Goal: Task Accomplishment & Management: Use online tool/utility

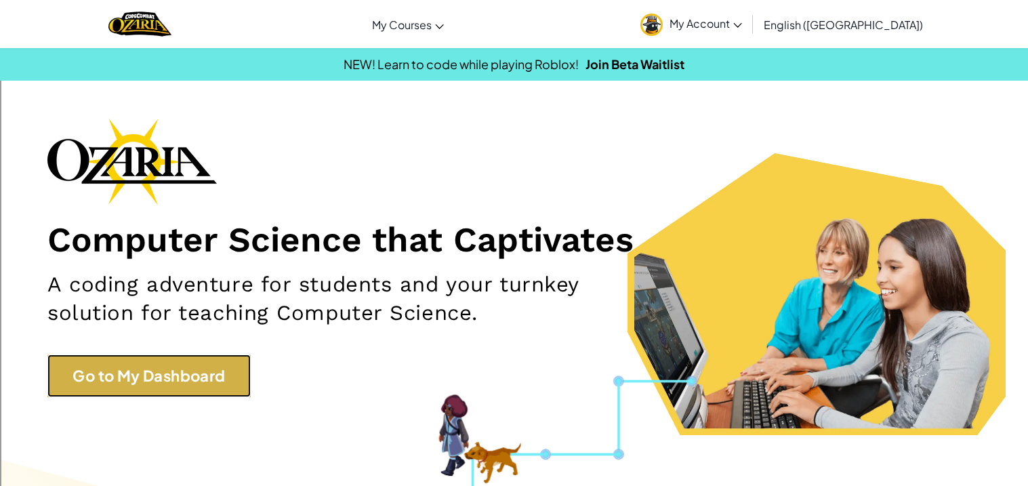
click at [165, 369] on link "Go to My Dashboard" at bounding box center [148, 375] width 203 height 43
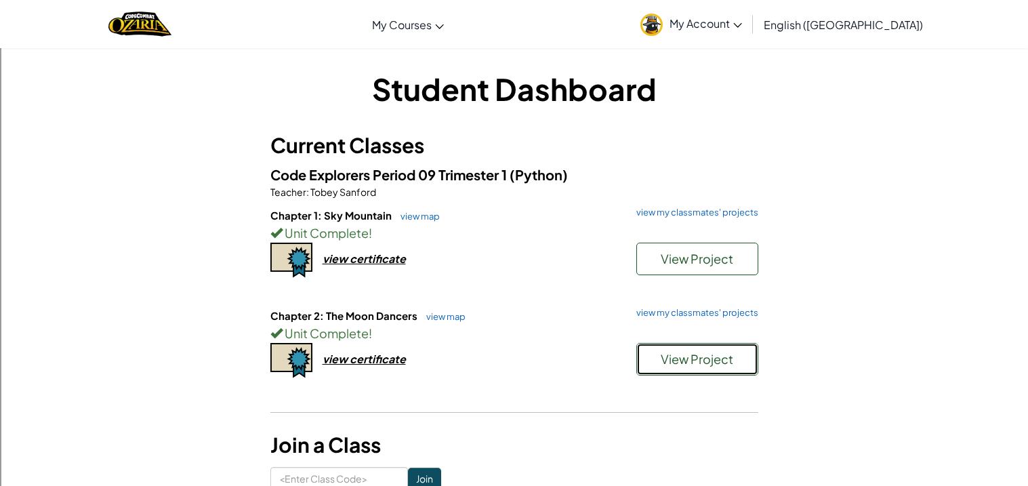
click at [683, 355] on span "View Project" at bounding box center [697, 359] width 72 height 16
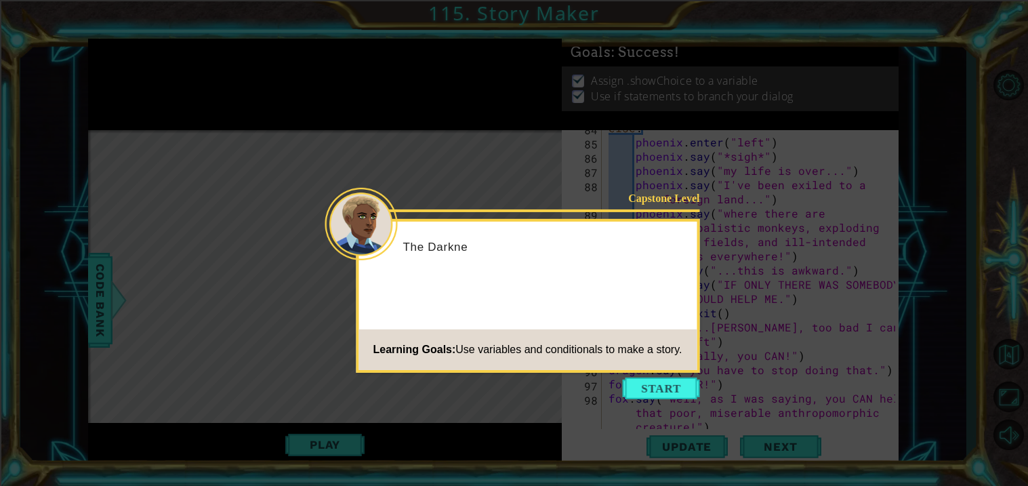
scroll to position [1550, 0]
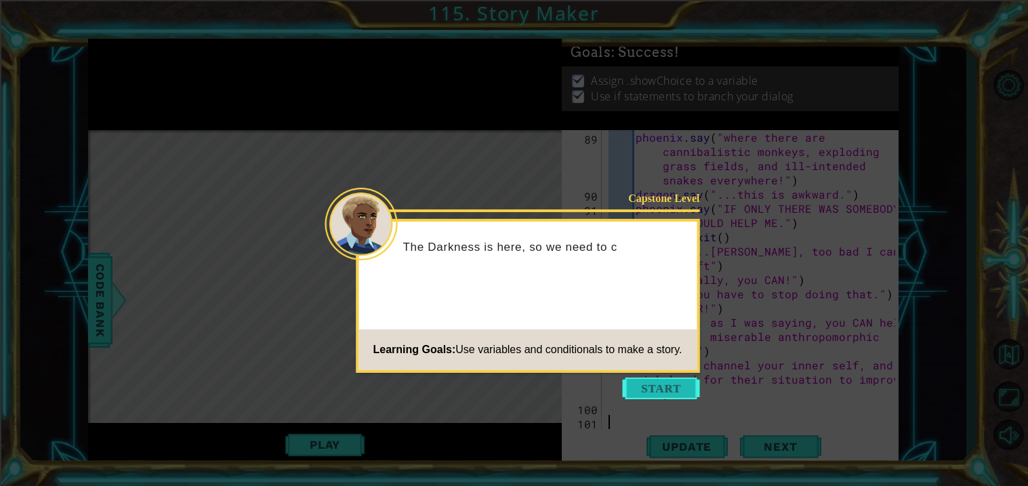
click at [669, 381] on button "Start" at bounding box center [661, 388] width 77 height 22
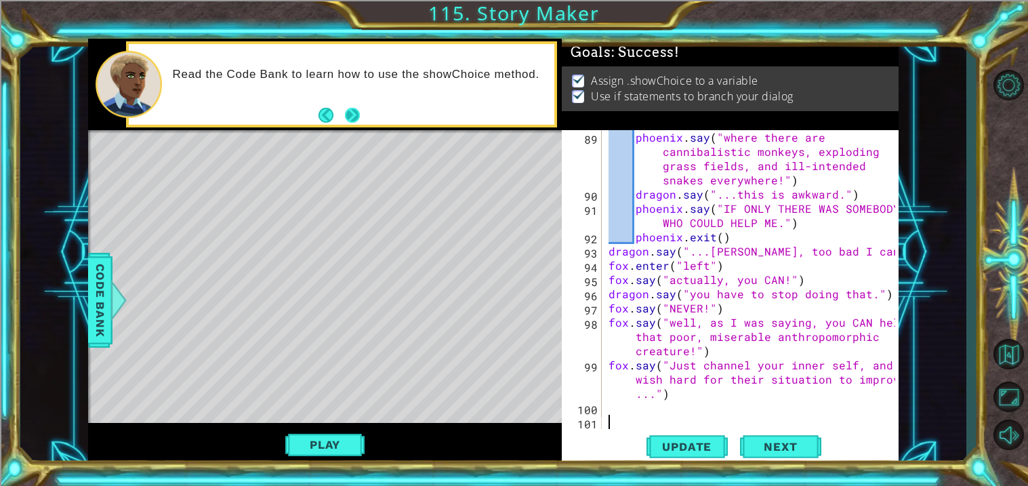
click at [352, 108] on button "Next" at bounding box center [351, 114] width 21 height 21
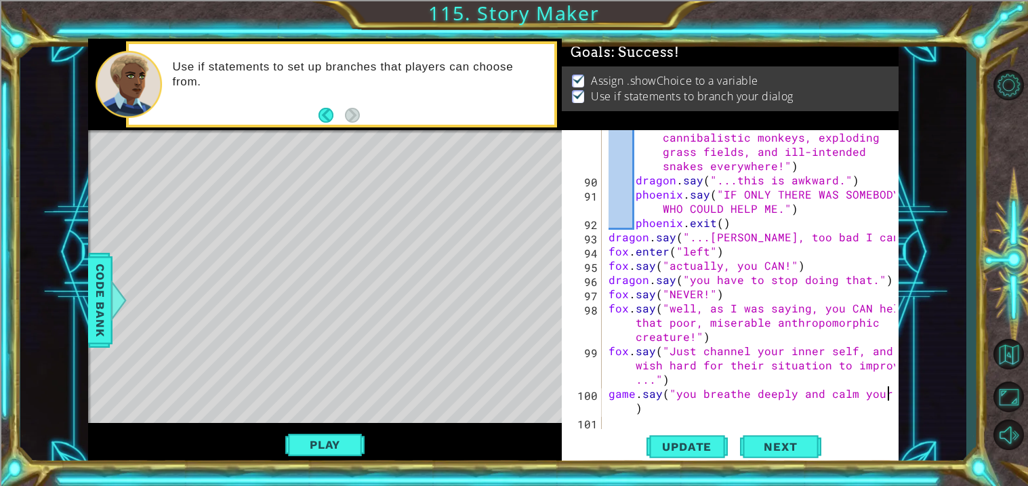
scroll to position [1564, 0]
type textarea "game.say("you breathe deeply and calm your nerves.")"
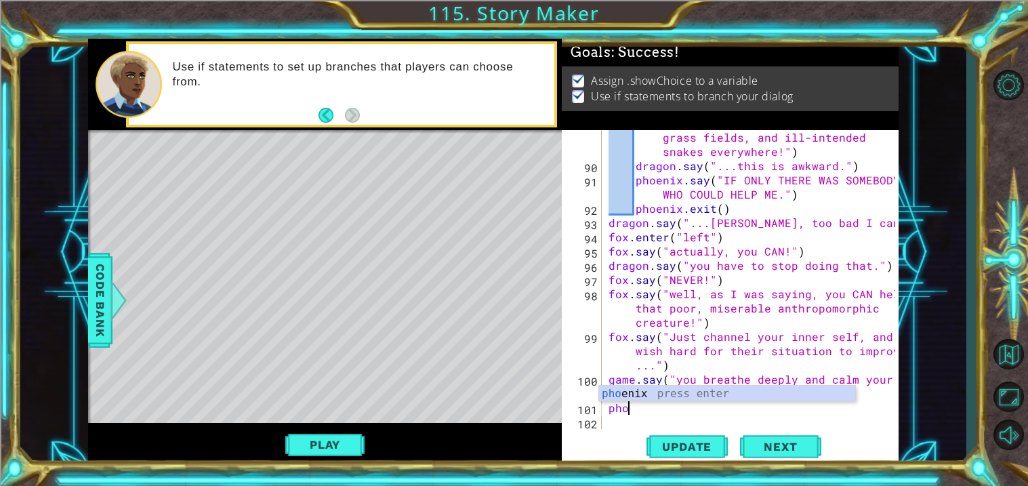
scroll to position [0, 1]
type textarea "p"
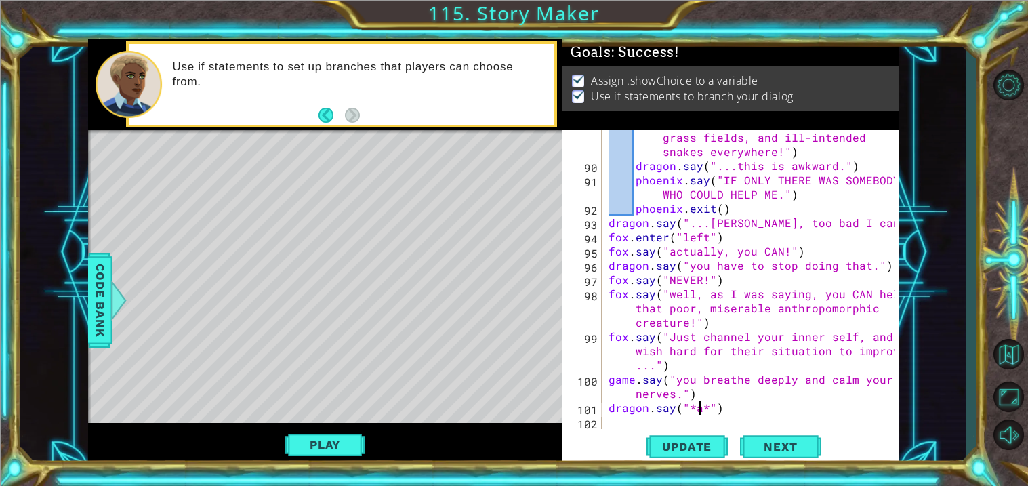
scroll to position [0, 5]
type textarea "dragon.say("*ahh...*")"
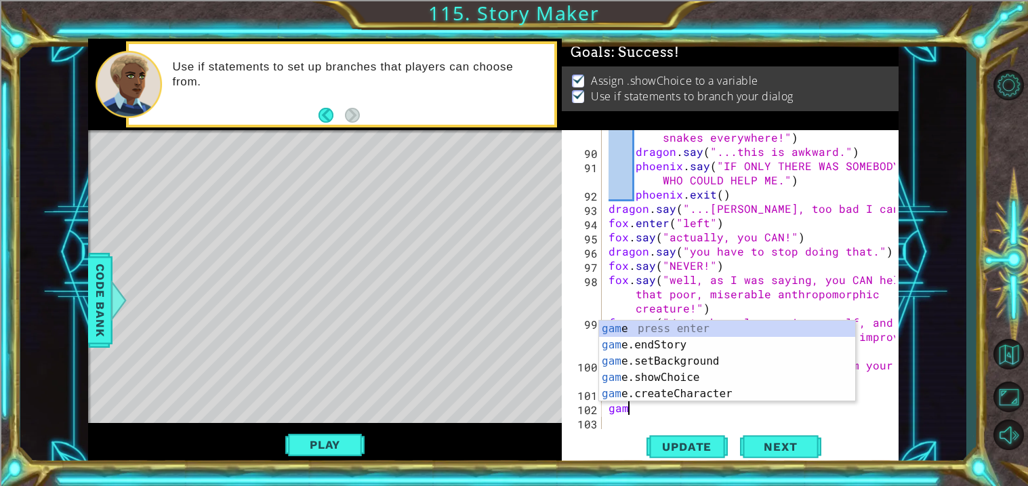
scroll to position [0, 0]
type textarea "g"
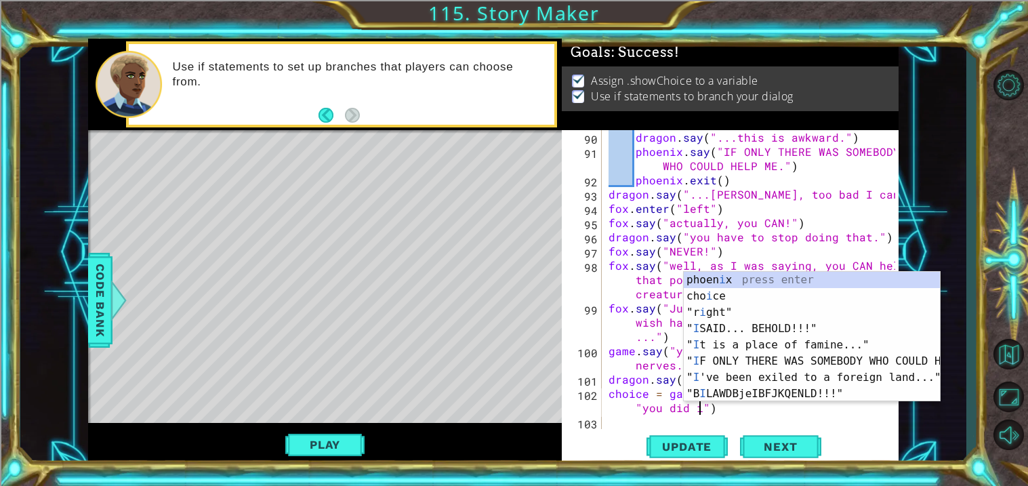
scroll to position [0, 22]
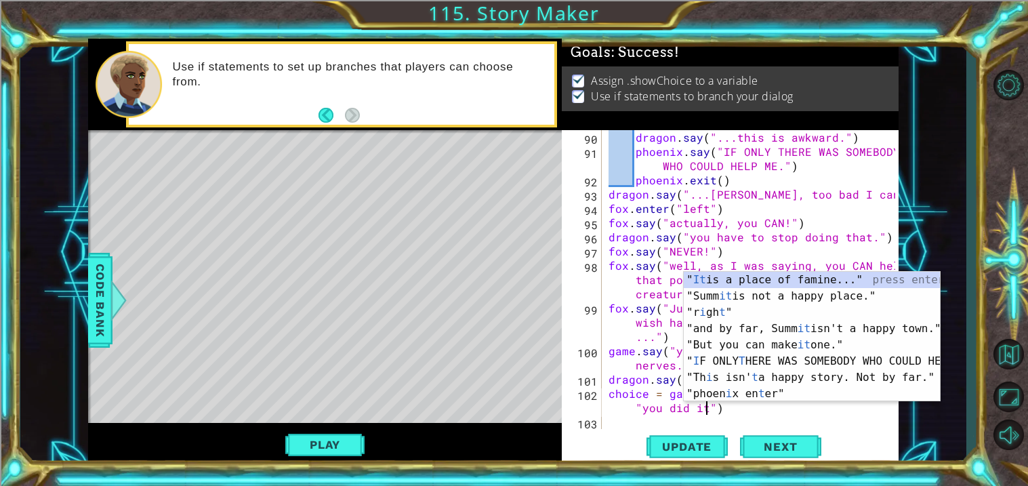
type textarea "choice = game.showChoice("fail miserably" , "you did it!")"
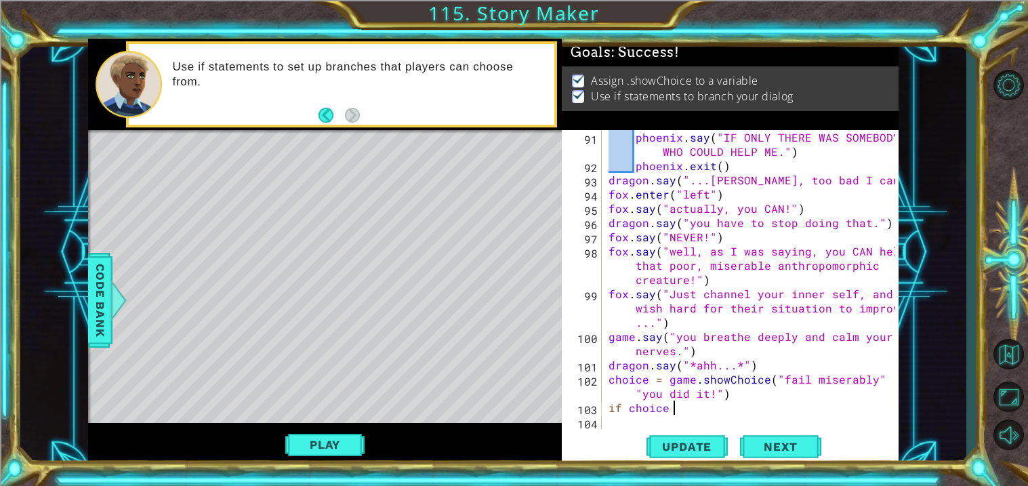
scroll to position [0, 3]
type textarea "if choice = 1:"
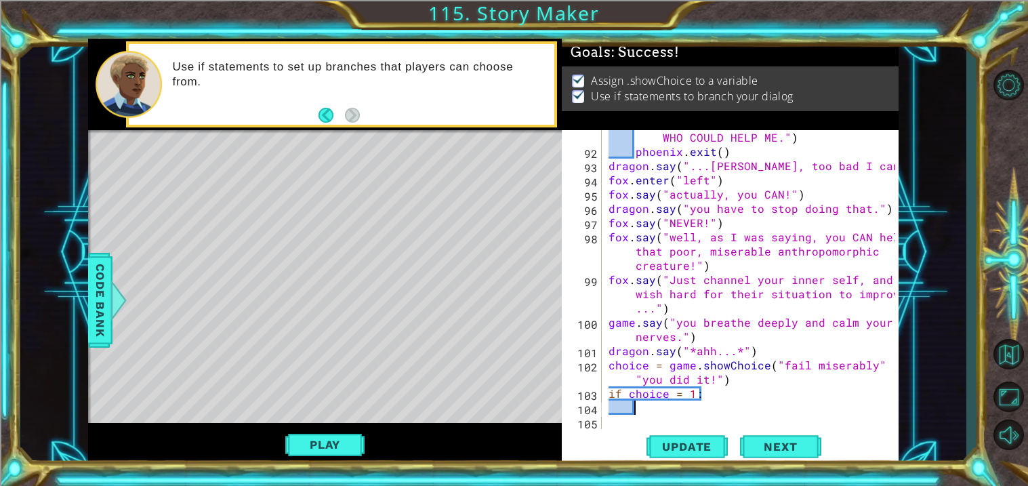
type textarea "1"
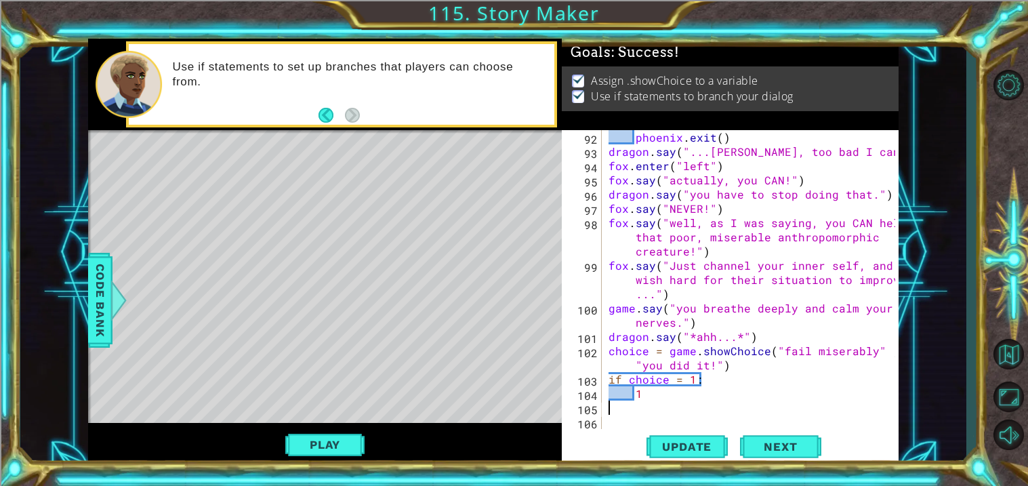
scroll to position [0, 0]
type textarea "else:"
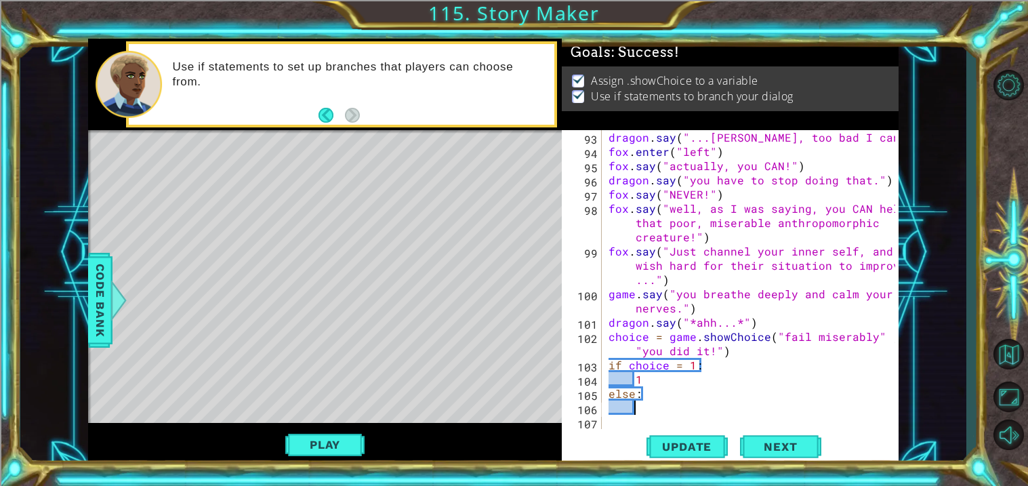
type textarea "1"
click at [688, 380] on div "dragon . say ( "...[PERSON_NAME], too bad I can't help." ) fox . enter ( "left"…" at bounding box center [754, 293] width 296 height 327
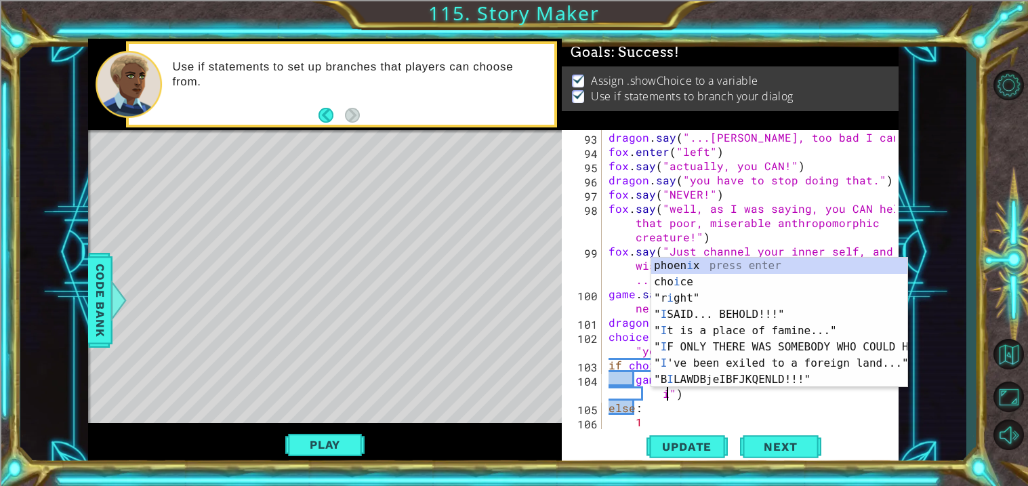
scroll to position [0, 19]
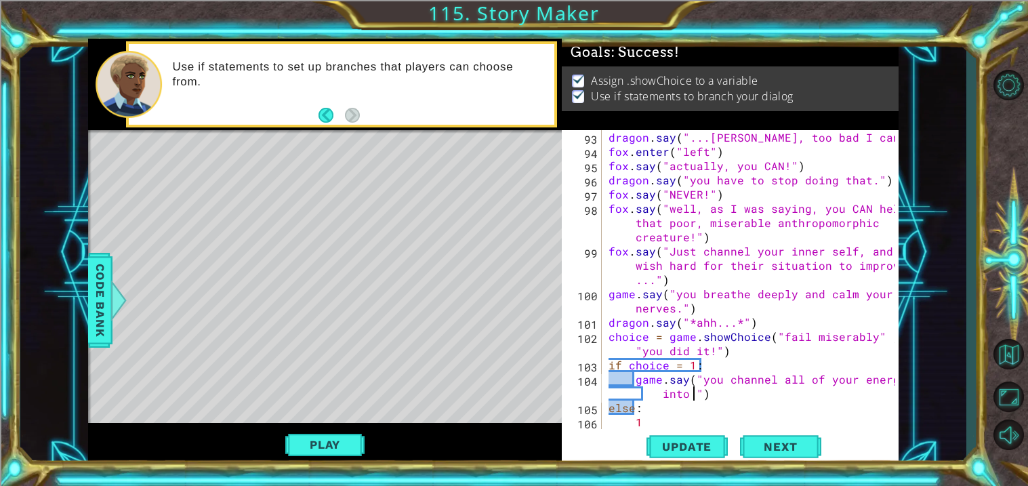
click at [506, 385] on div "Level Map" at bounding box center [401, 329] width 626 height 399
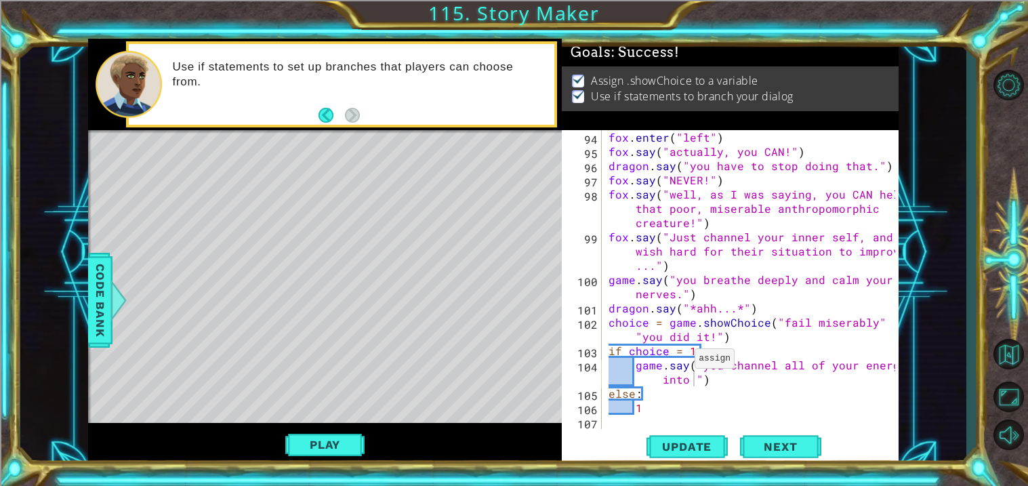
scroll to position [1678, 0]
click at [689, 390] on div "fox . enter ( "left" ) fox . say ( "actually, you CAN!" ) dragon . say ( "you h…" at bounding box center [754, 293] width 296 height 327
click at [691, 380] on div "fox . enter ( "left" ) fox . say ( "actually, you CAN!" ) dragon . say ( "you h…" at bounding box center [754, 293] width 296 height 327
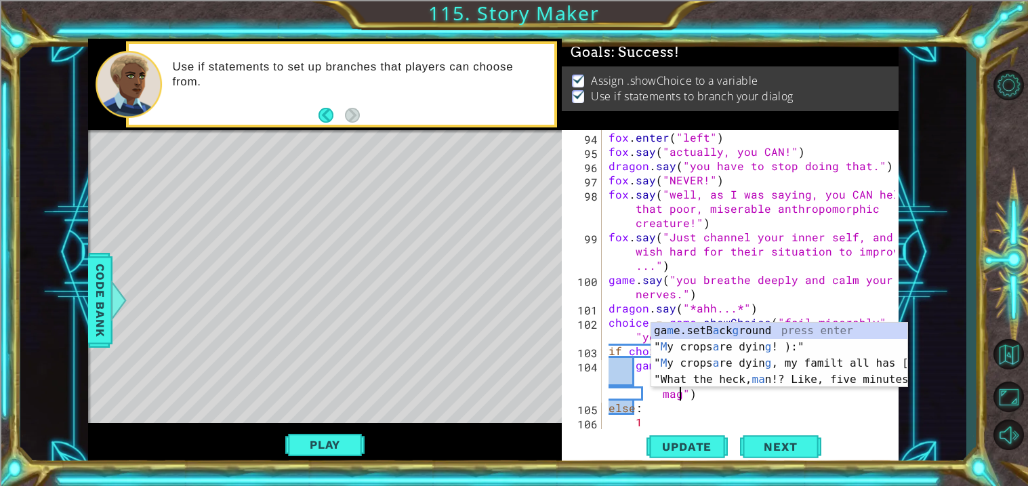
scroll to position [0, 33]
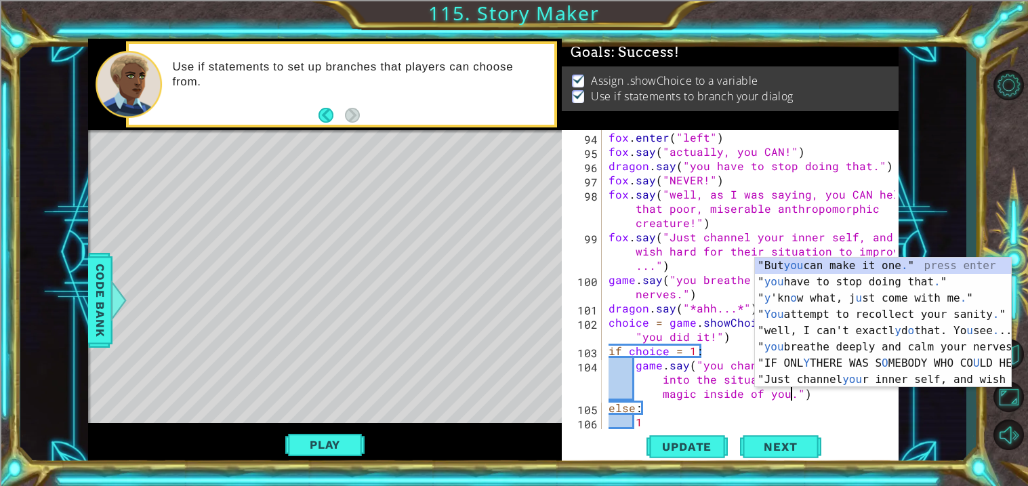
type textarea "game.say("you channel all of your energy into the situation, releasing the magi…"
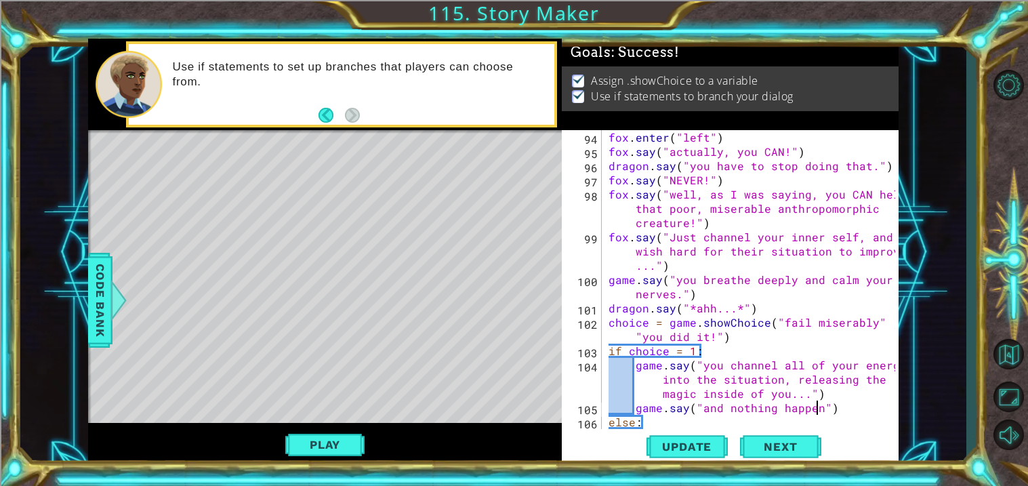
scroll to position [0, 13]
type textarea "game.say("and nothing happens.")"
type textarea "d"
type textarea "fox.say("...")"
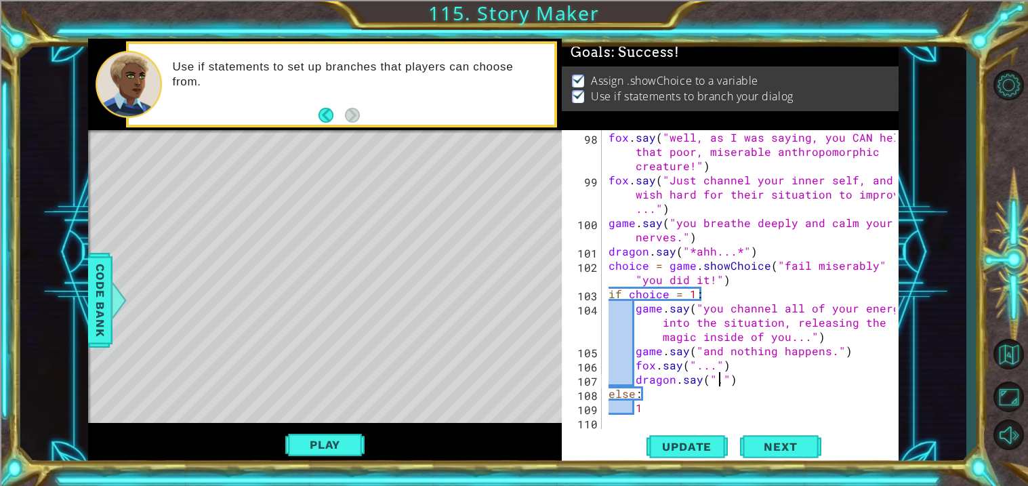
type textarea "dragon.say("...")"
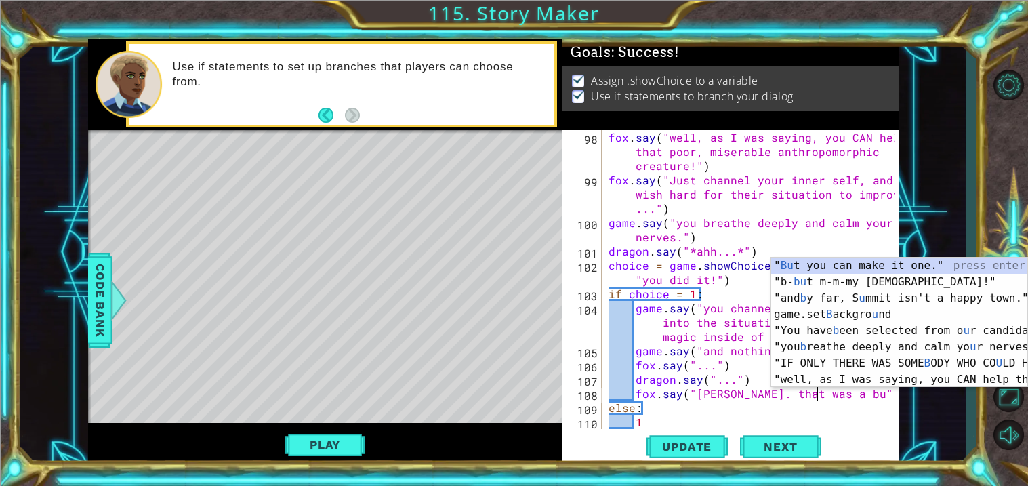
scroll to position [0, 13]
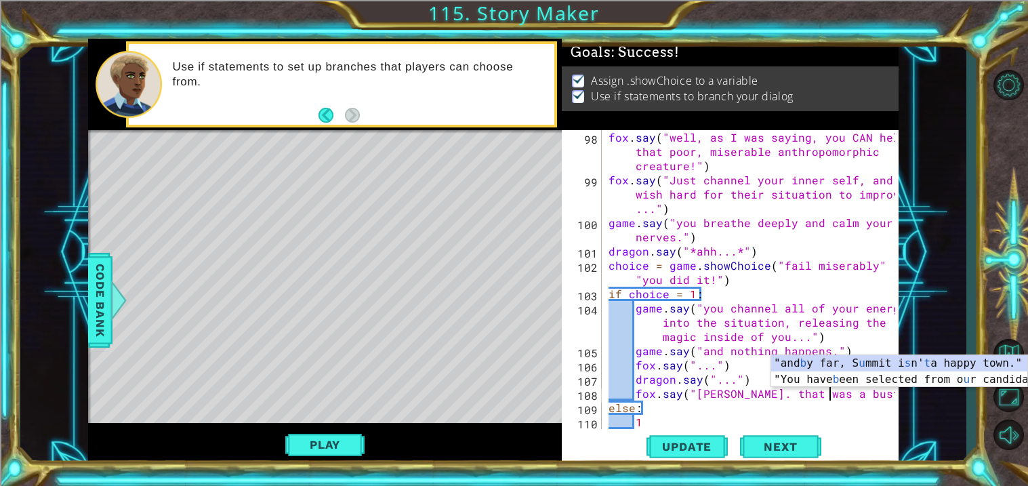
type textarea "fox.say("[PERSON_NAME]. that was a bust.")"
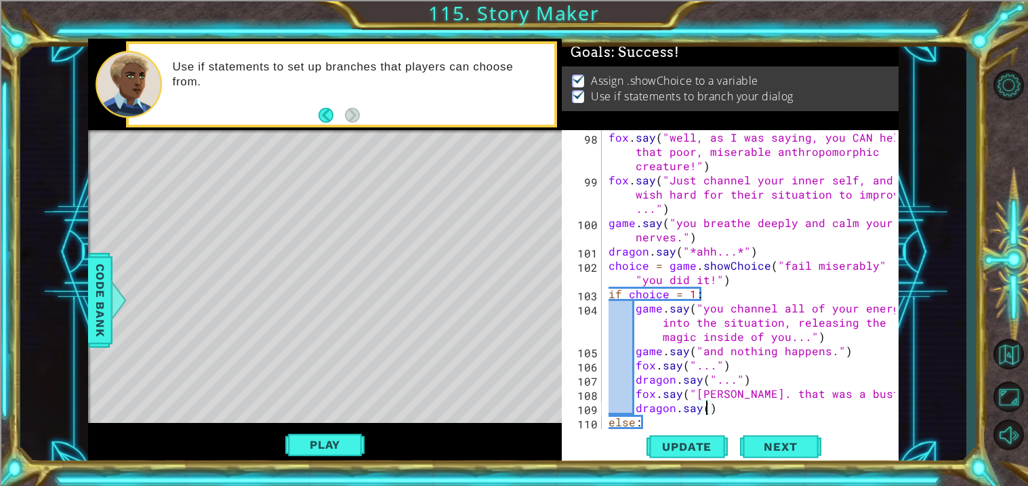
scroll to position [0, 5]
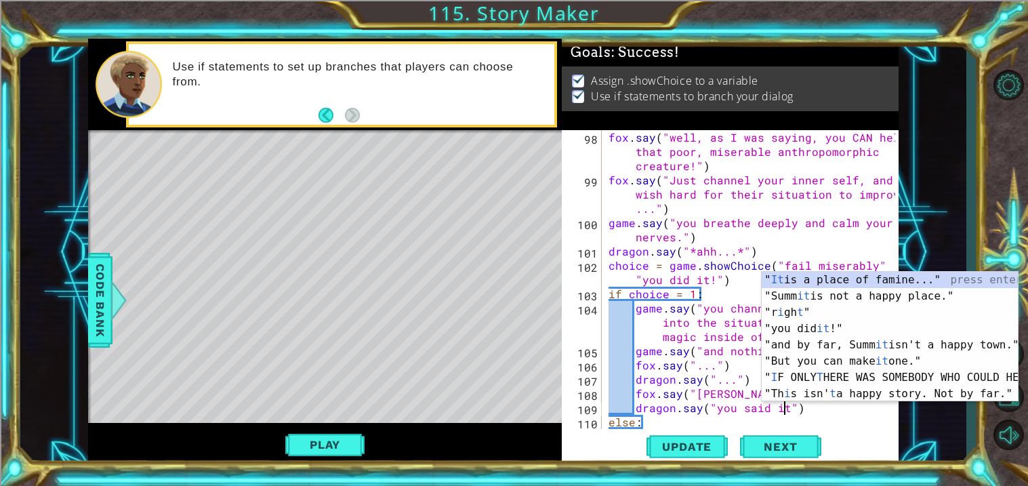
type textarea "dragon.say("you said it.")"
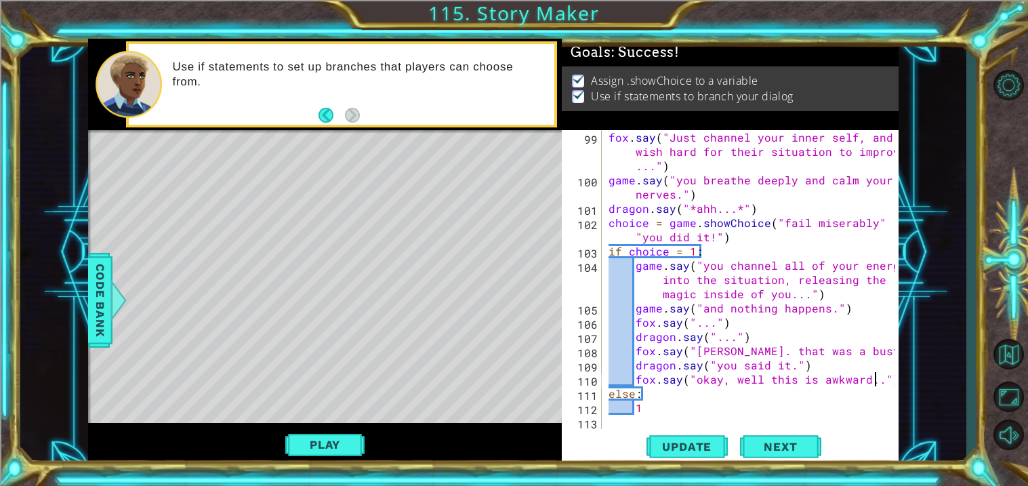
scroll to position [0, 16]
type textarea "fox.say("okay, well this is awkward...")"
type textarea "dragon.say("...yep.")"
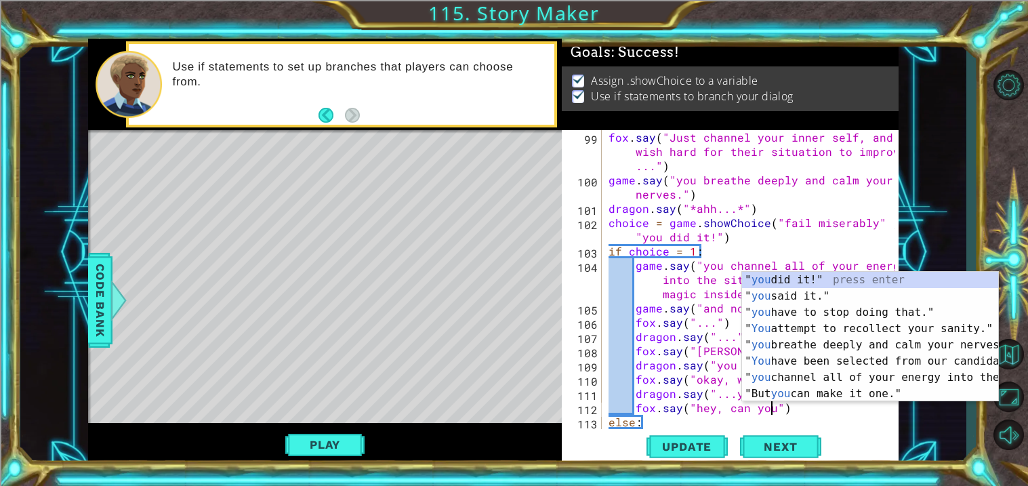
scroll to position [0, 9]
type textarea "fox.say("hey, can you-")"
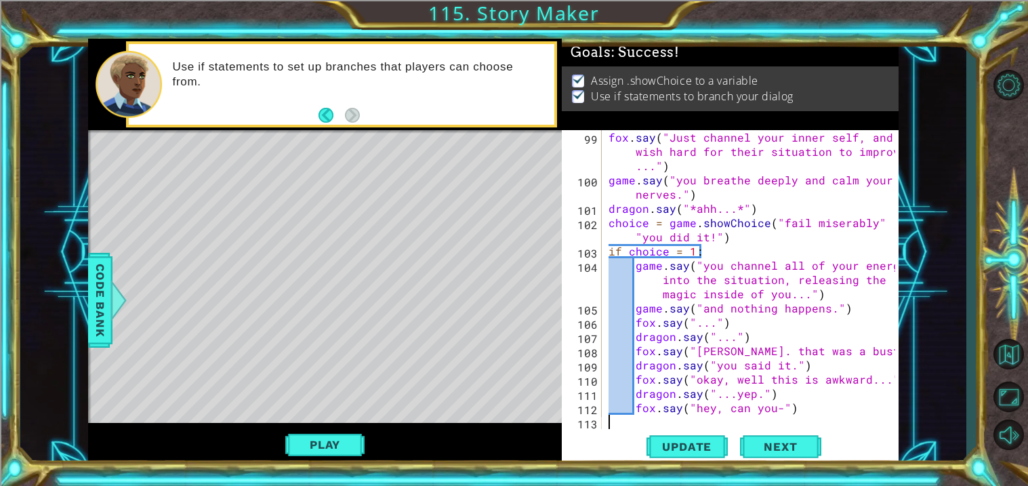
scroll to position [0, 0]
type textarea "fox.say("hey, can you-")"
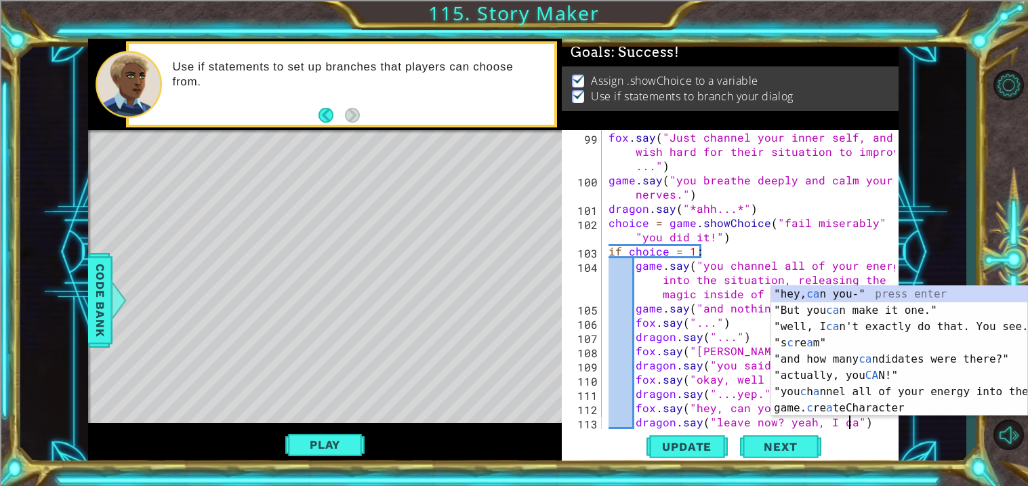
scroll to position [0, 15]
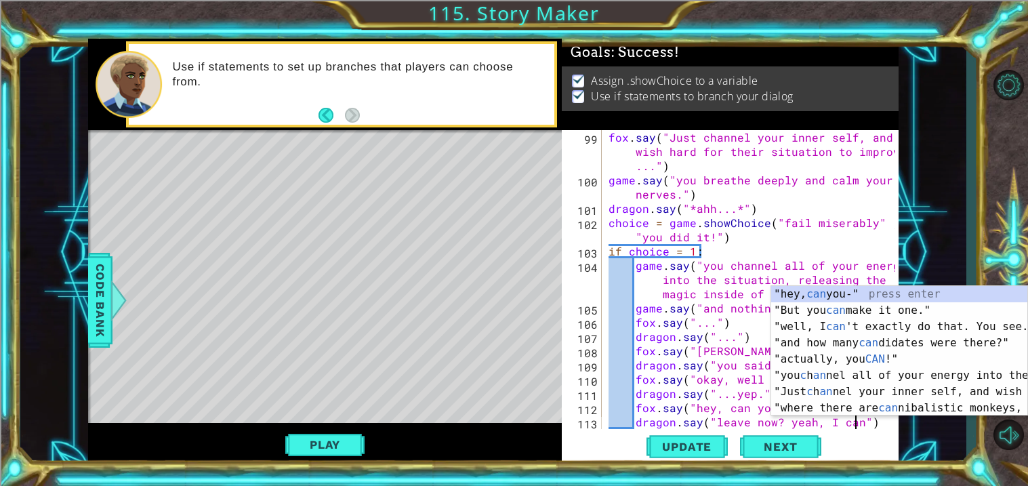
type textarea "dragon.say("leave now? yeah, I can-")"
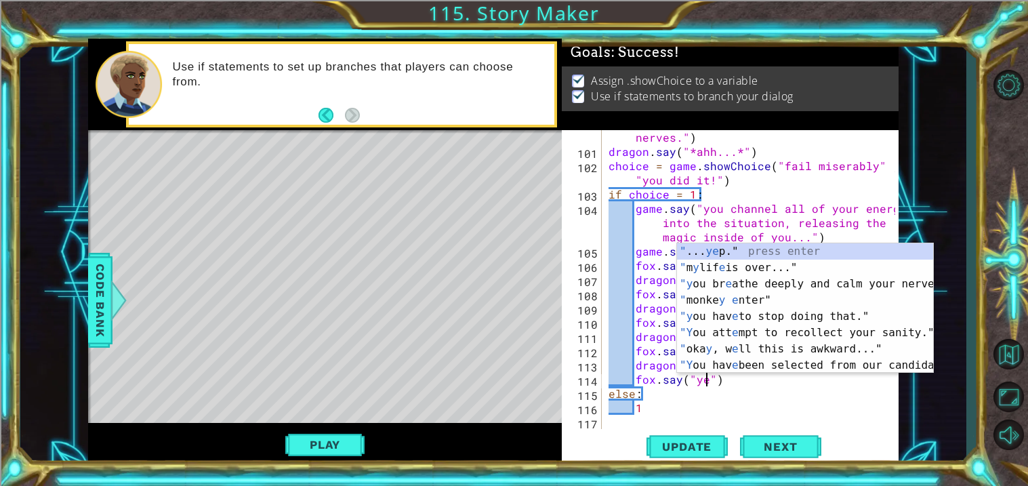
scroll to position [0, 5]
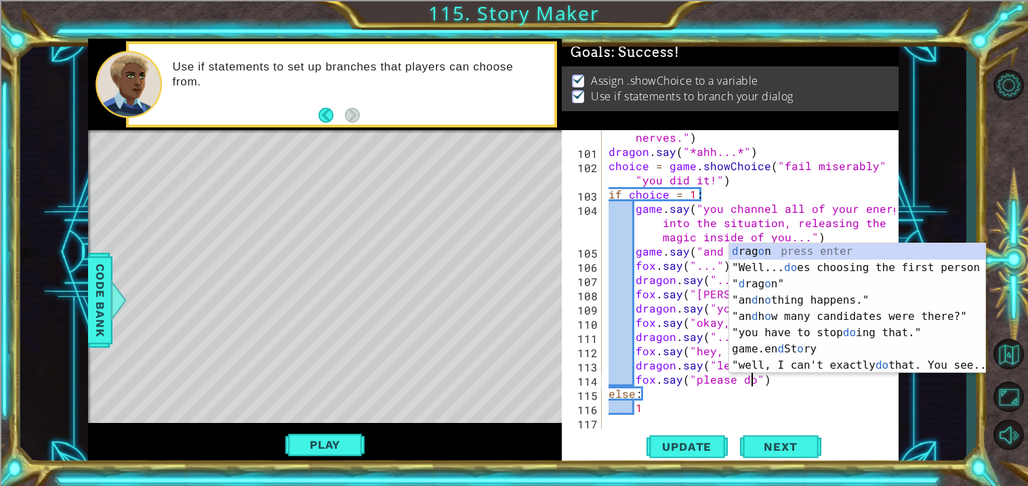
type textarea "fox.say("please do.")"
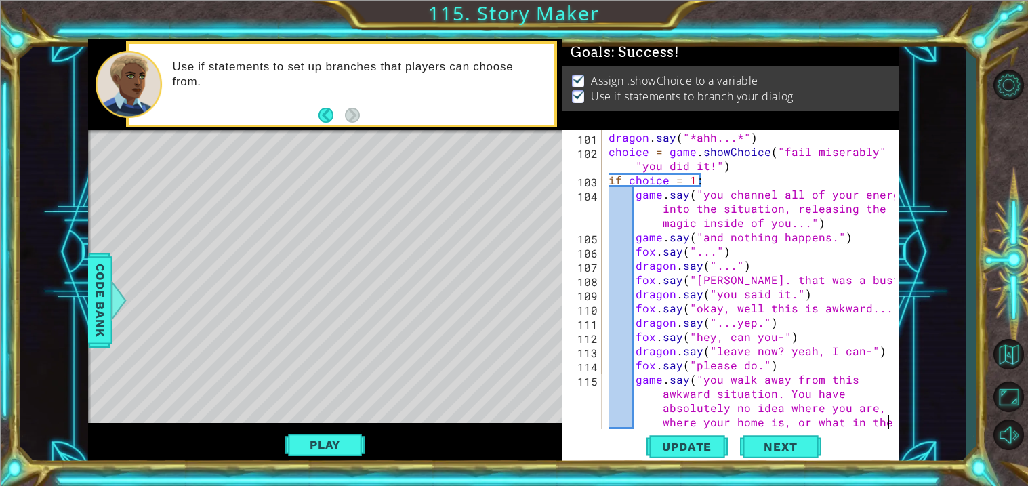
scroll to position [1863, 0]
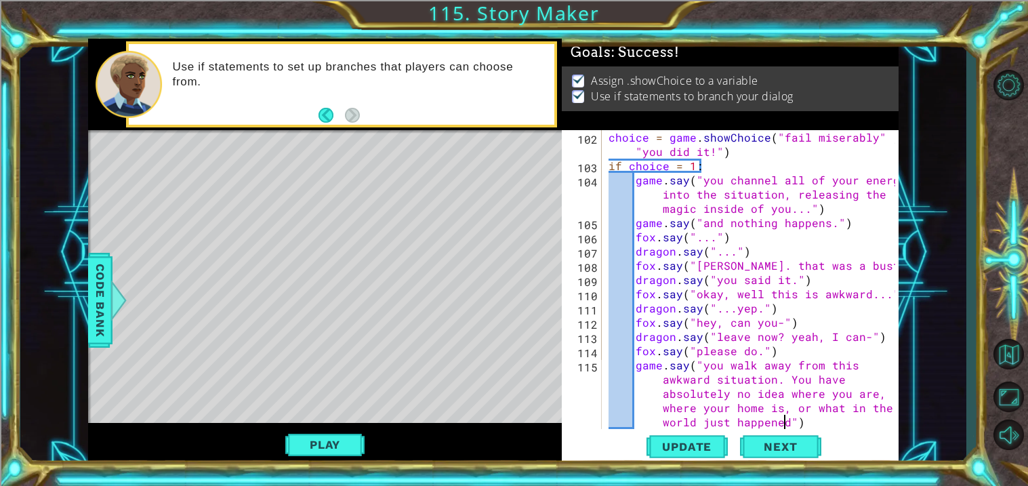
type textarea "game.say("you walk away from this awkward situation. You have absolutely no ide…"
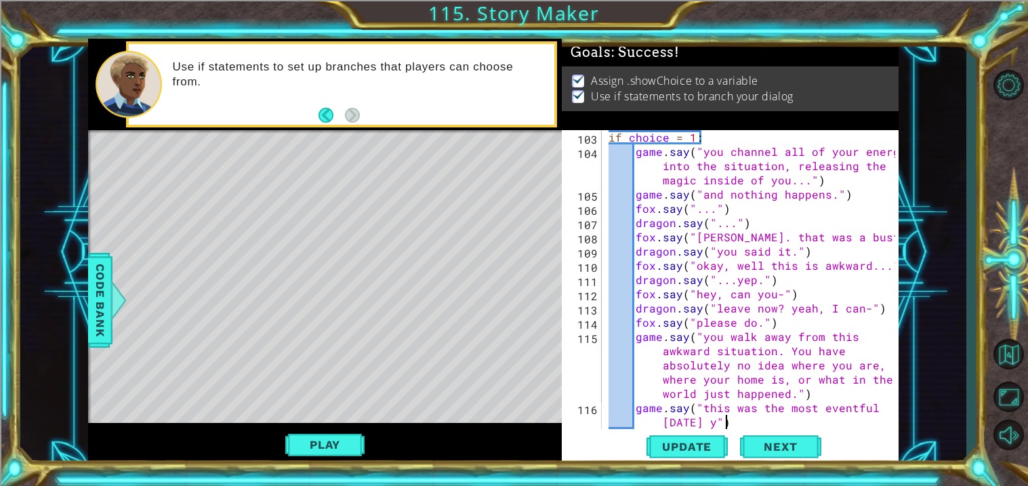
scroll to position [0, 20]
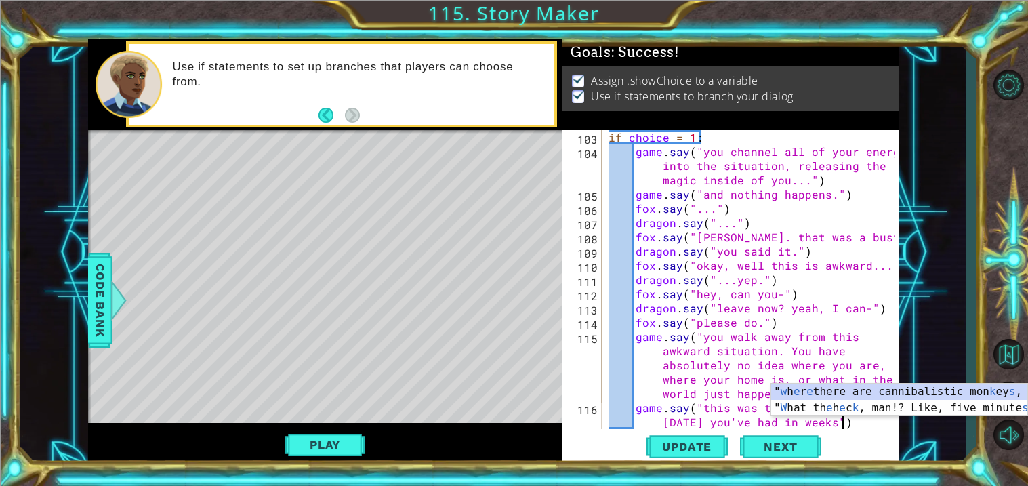
type textarea "game.say("this was the most eventful [DATE] you've had in weeks.")"
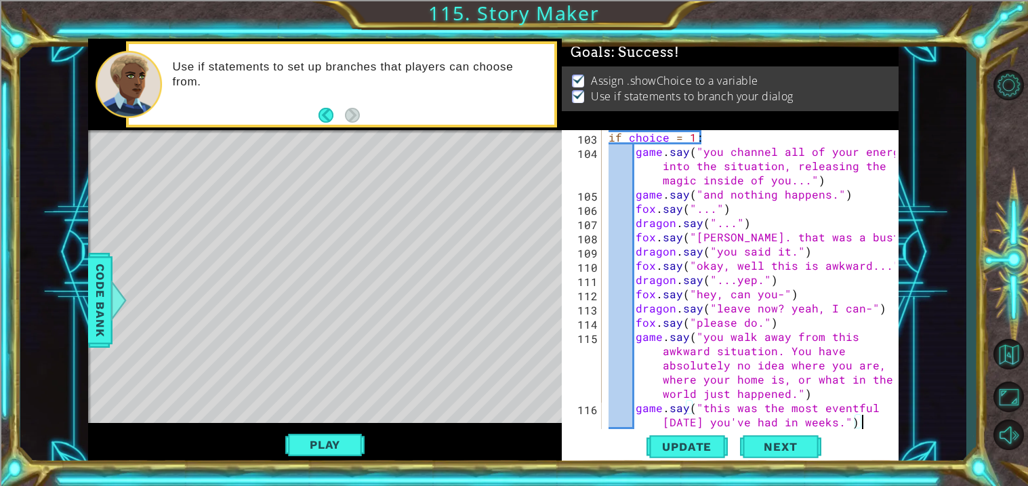
scroll to position [0, 1]
click at [99, 289] on span "Code Bank" at bounding box center [100, 300] width 22 height 83
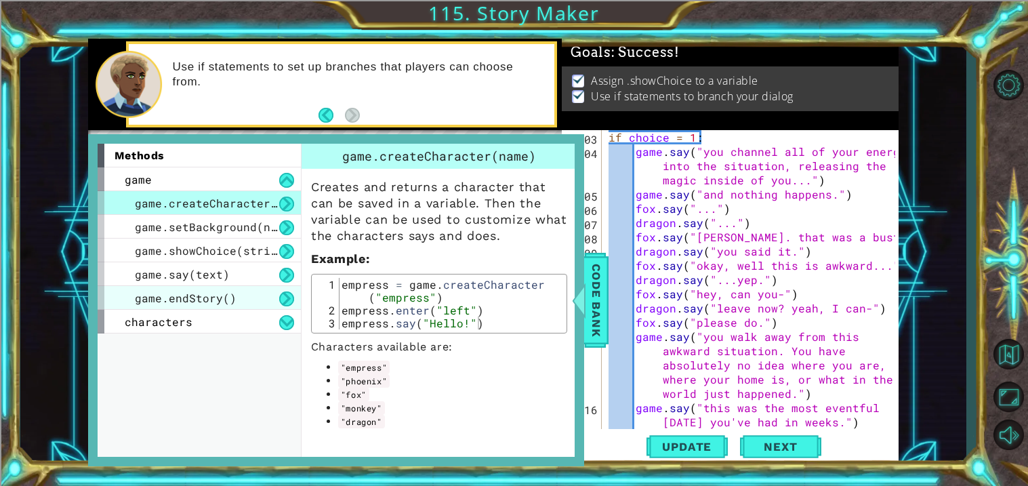
click at [202, 295] on span "game.endStory()" at bounding box center [186, 298] width 102 height 14
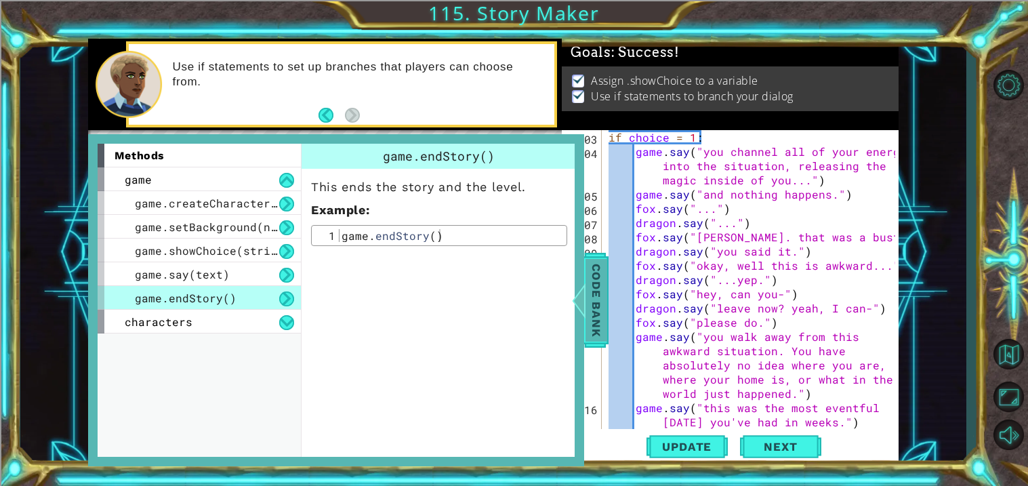
click at [577, 280] on div at bounding box center [578, 300] width 17 height 41
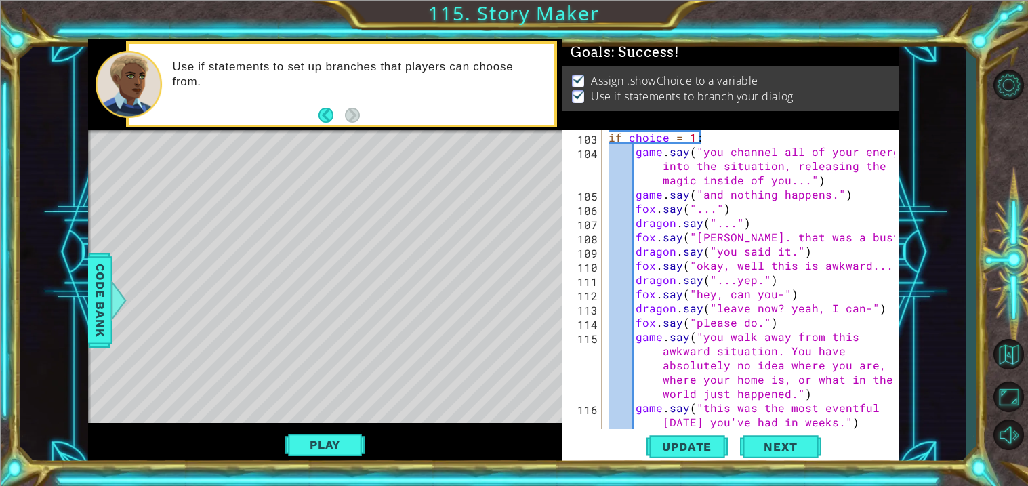
scroll to position [1949, 0]
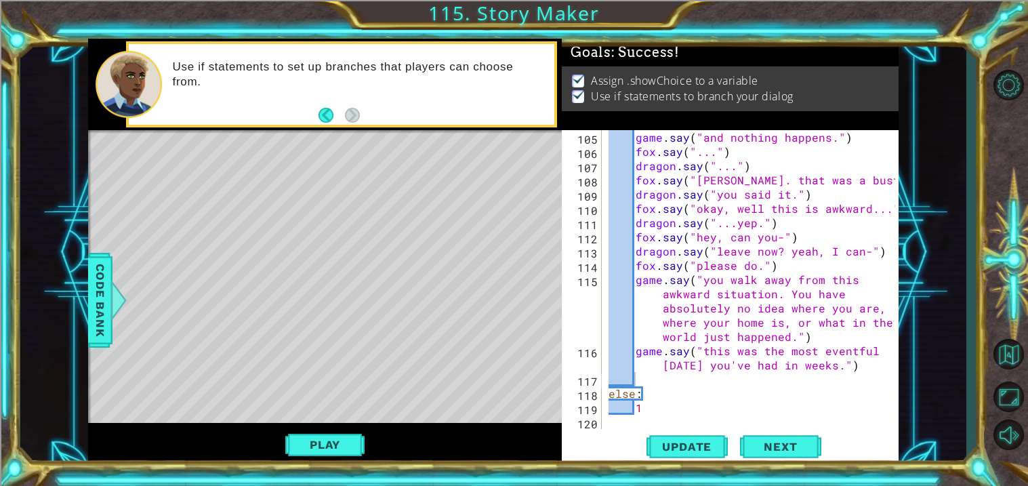
click at [686, 382] on div "game . say ( "and nothing happens." ) fox . say ( "..." ) dragon . say ( "..." …" at bounding box center [754, 293] width 296 height 327
click at [655, 413] on div "game . say ( "and nothing happens." ) fox . say ( "..." ) dragon . say ( "..." …" at bounding box center [754, 293] width 296 height 327
type textarea "1"
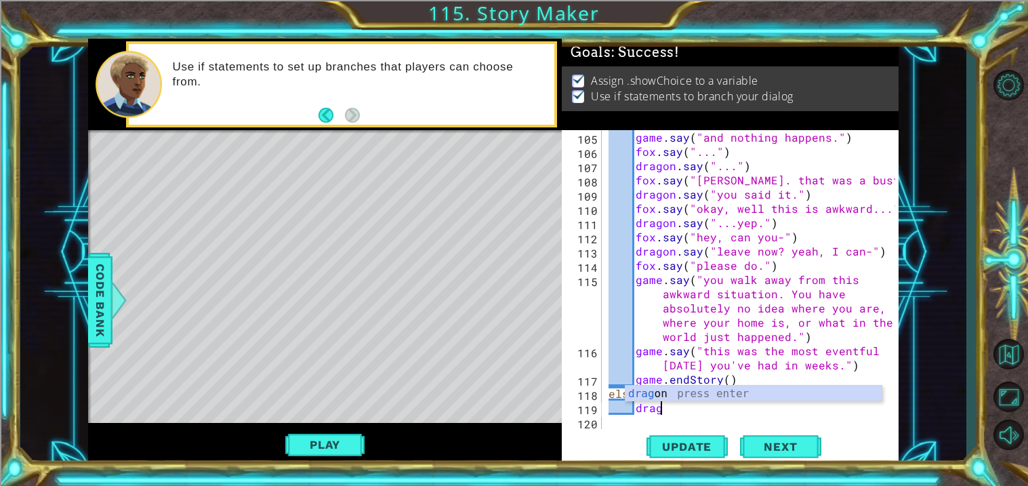
type textarea "d"
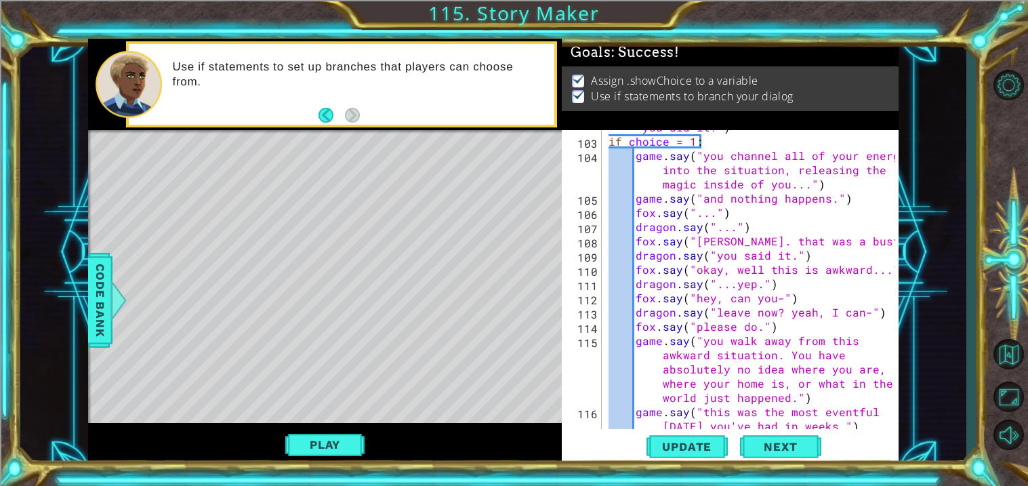
scroll to position [1875, 0]
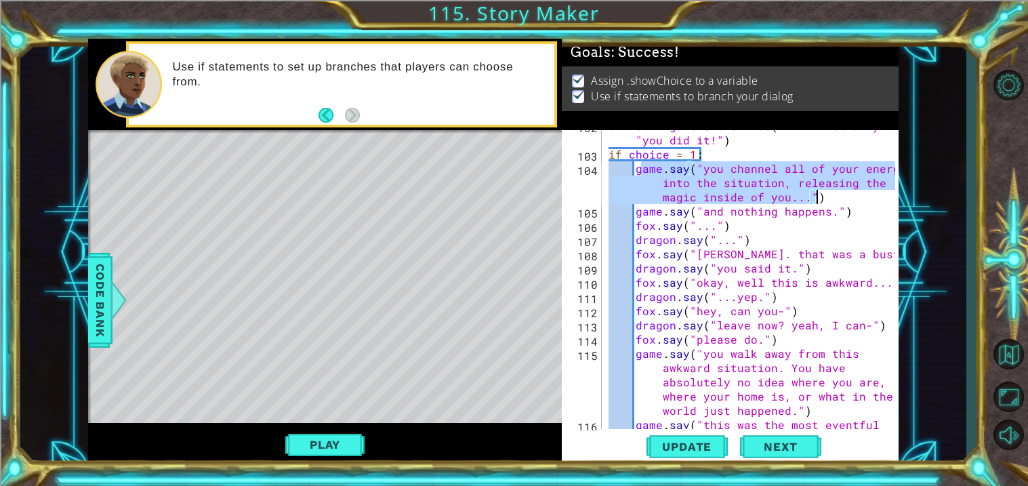
drag, startPoint x: 638, startPoint y: 166, endPoint x: 823, endPoint y: 191, distance: 186.0
click at [823, 191] on div "choice = game . showChoice ( "fail miserably" , "you did it!" ) if choice = 1 :…" at bounding box center [754, 297] width 296 height 356
type textarea "game.say("you channel all of your energy into the situation, releasing the magi…"
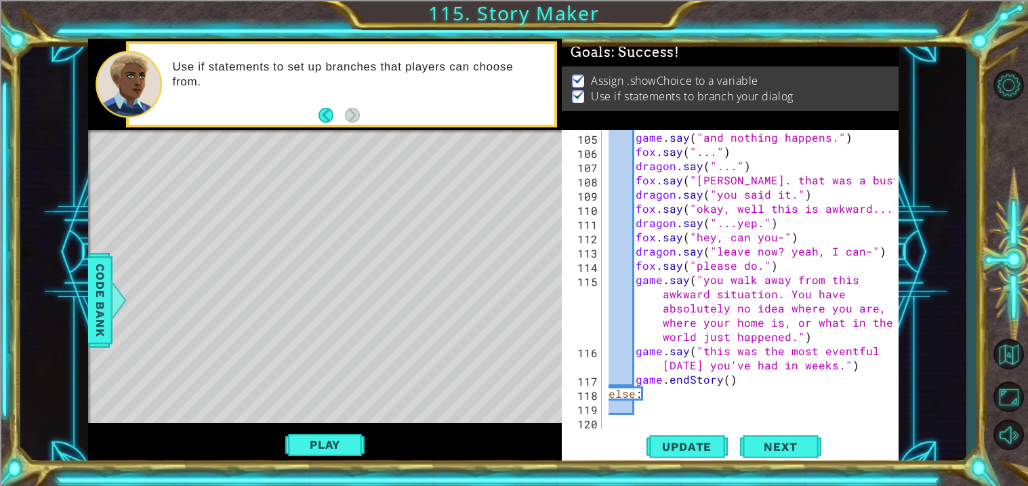
click at [683, 404] on div "game . say ( "and nothing happens." ) fox . say ( "..." ) dragon . say ( "..." …" at bounding box center [754, 293] width 296 height 327
paste textarea "ame.say("you channel all of your energy into the situation, releasing the magic…"
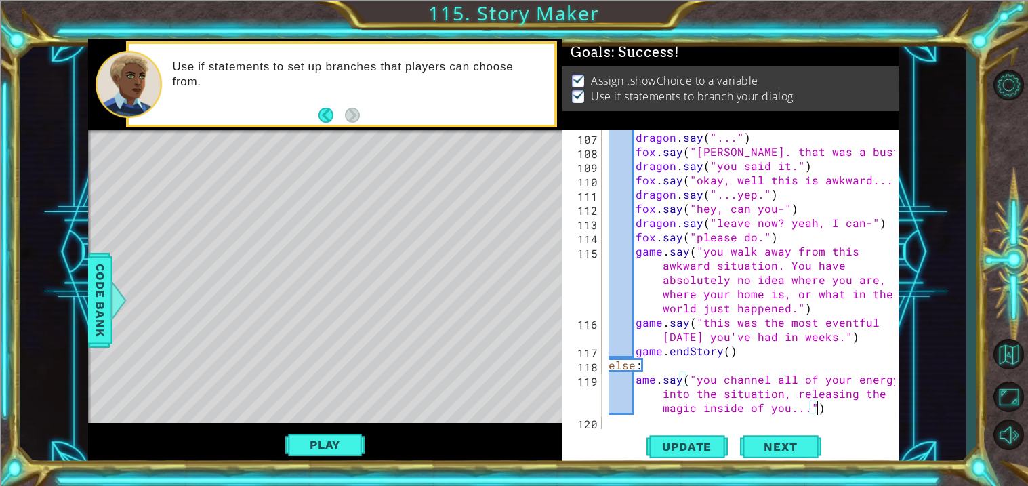
click at [636, 379] on div "dragon . say ( "..." ) fox . say ( "[PERSON_NAME]. that was a bust." ) dragon .…" at bounding box center [754, 293] width 296 height 327
type textarea "game.say("you channel all of your energy into the situation, releasing the magi…"
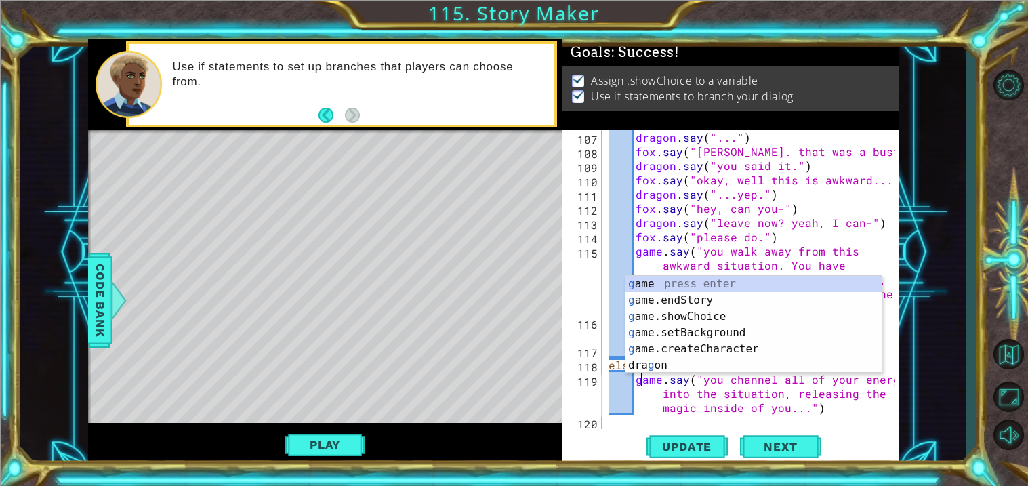
click at [848, 411] on div "dragon . say ( "..." ) fox . say ( "[PERSON_NAME]. that was a bust." ) dragon .…" at bounding box center [754, 293] width 296 height 327
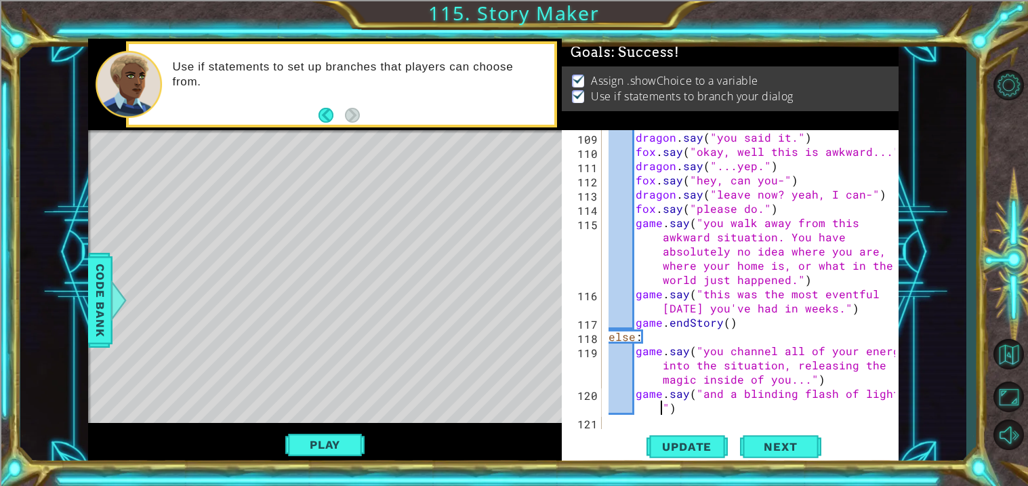
scroll to position [2006, 0]
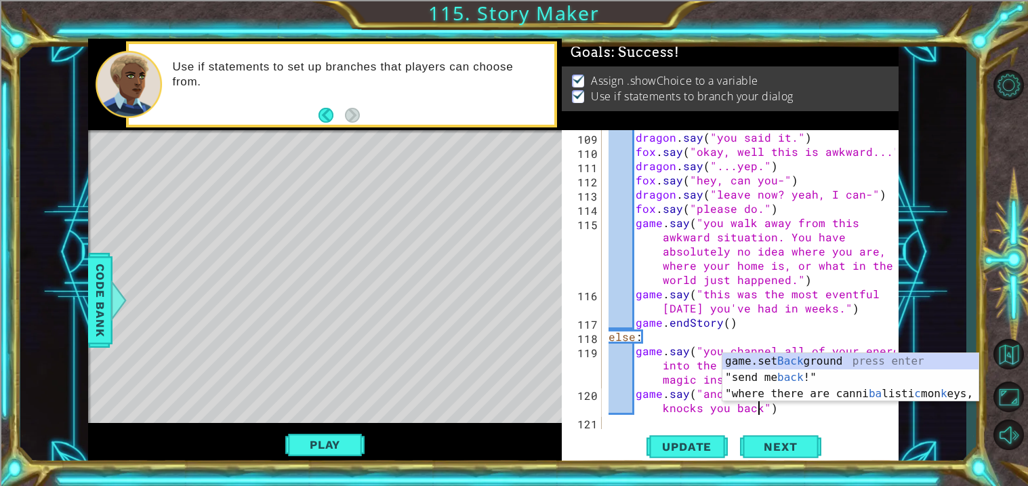
type textarea "game.say("and a blinding flash of light knocks you back.")"
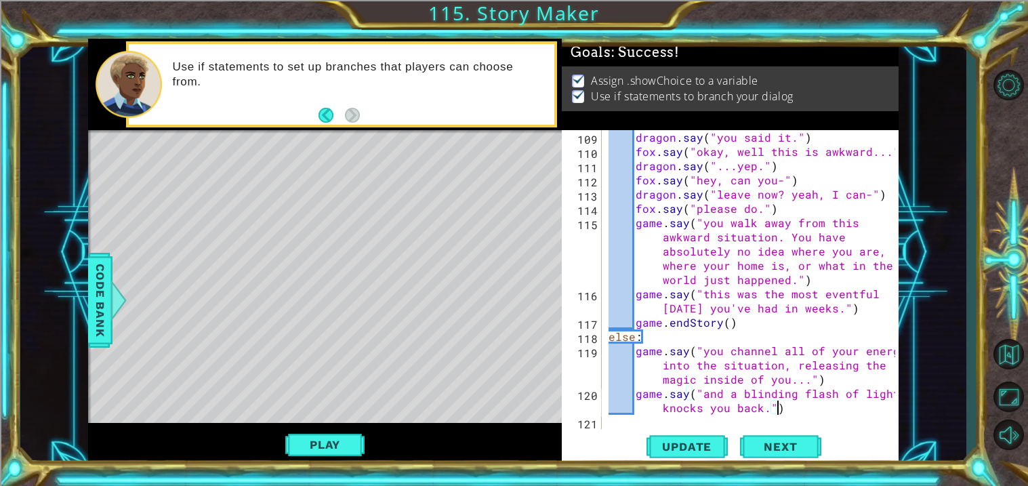
scroll to position [2020, 0]
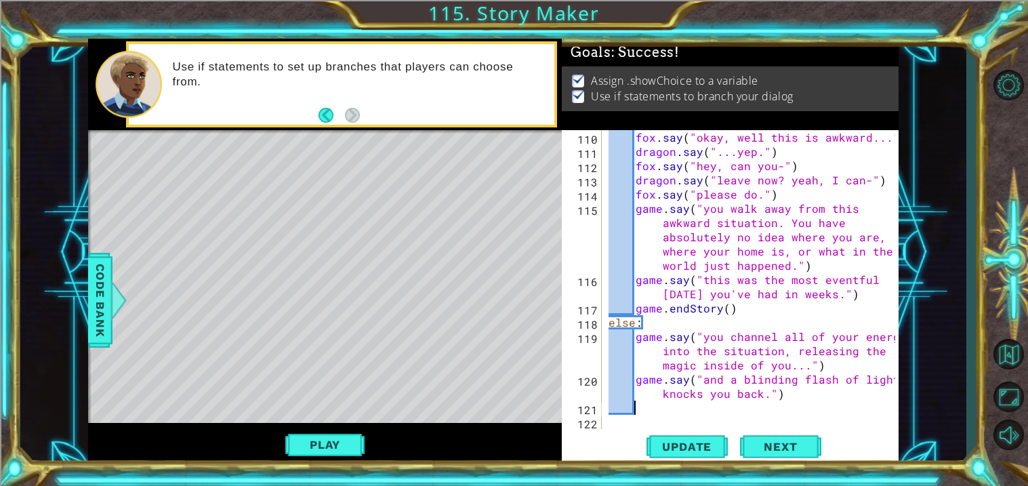
type textarea "d"
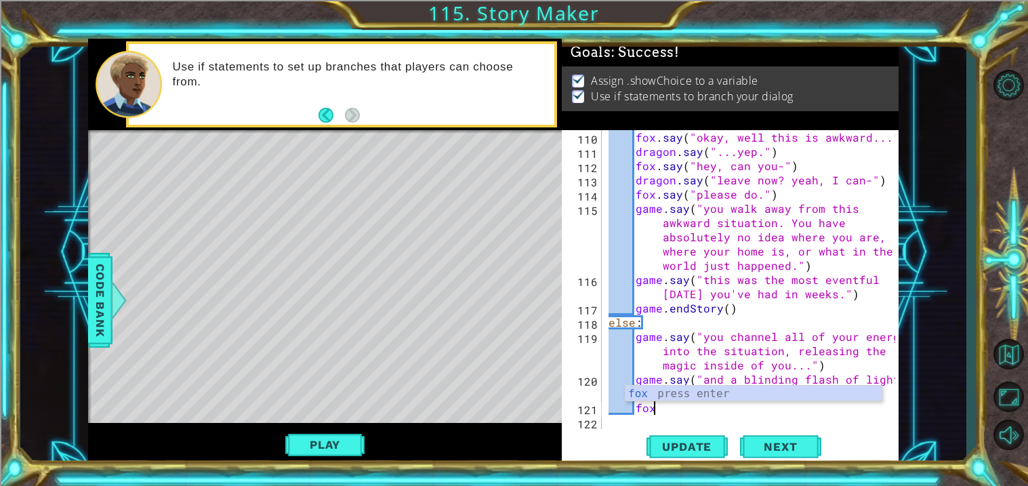
type textarea "f"
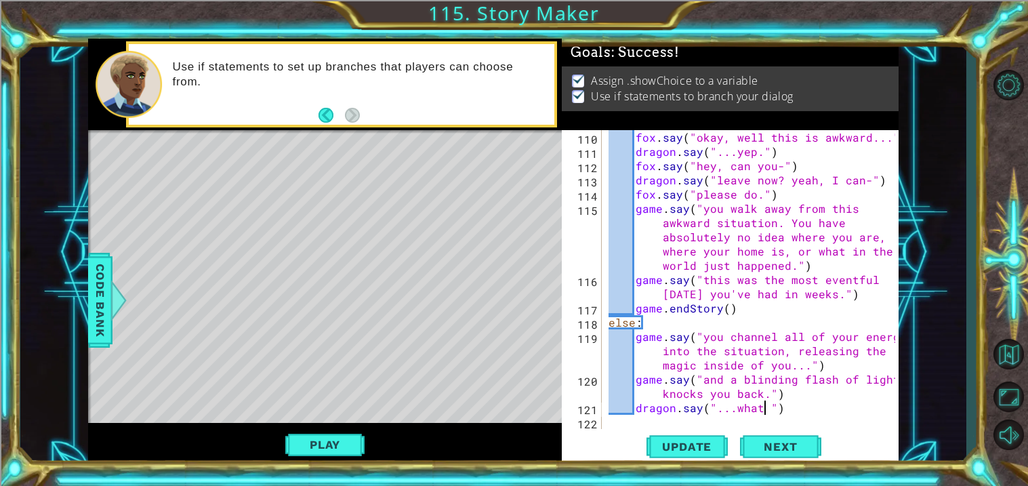
scroll to position [0, 9]
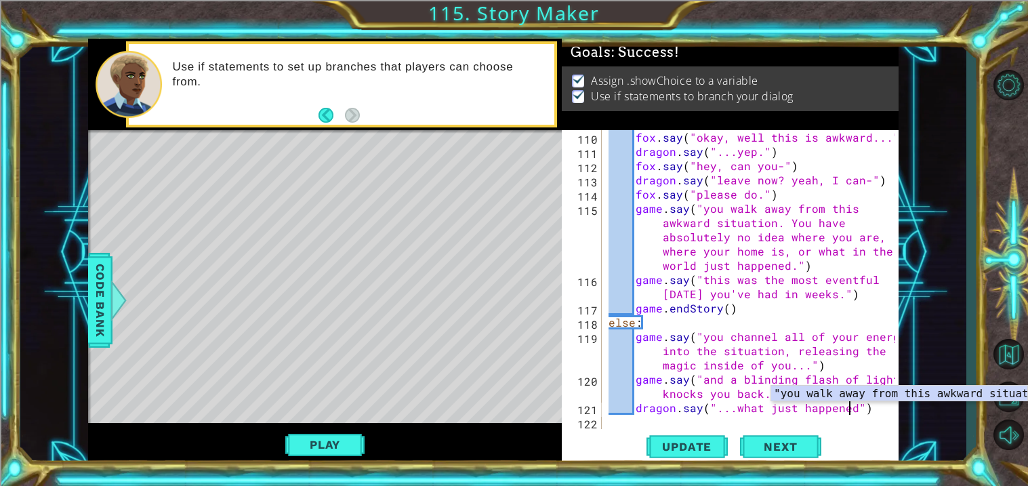
type textarea "dragon.say("...what just happened?")"
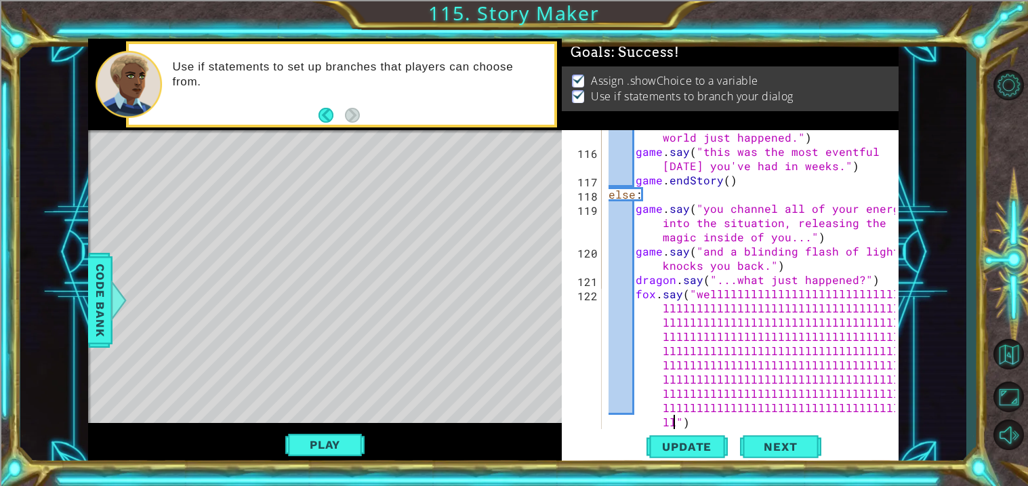
scroll to position [2162, 0]
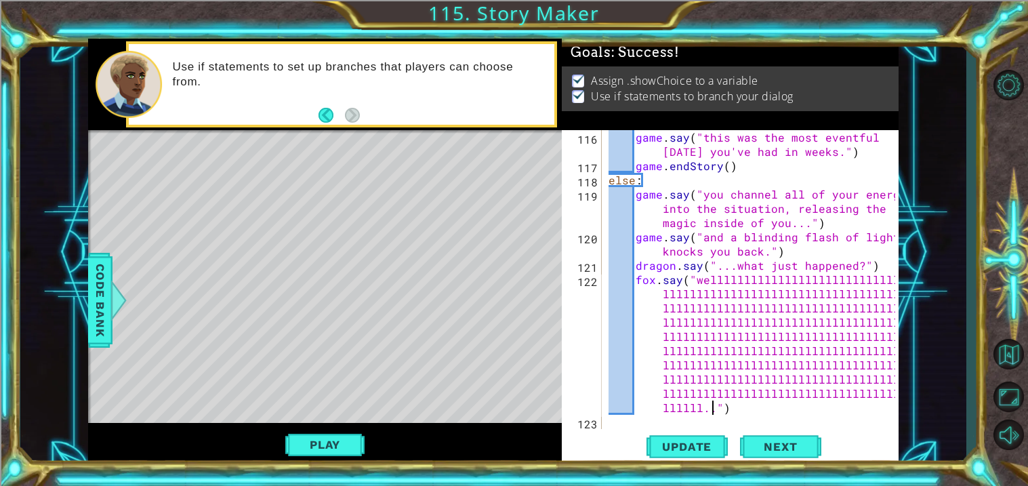
type textarea "fox.say("wellllllllllllllllllllllllllllllllllllllllllllllllllllllllllllllllllll…"
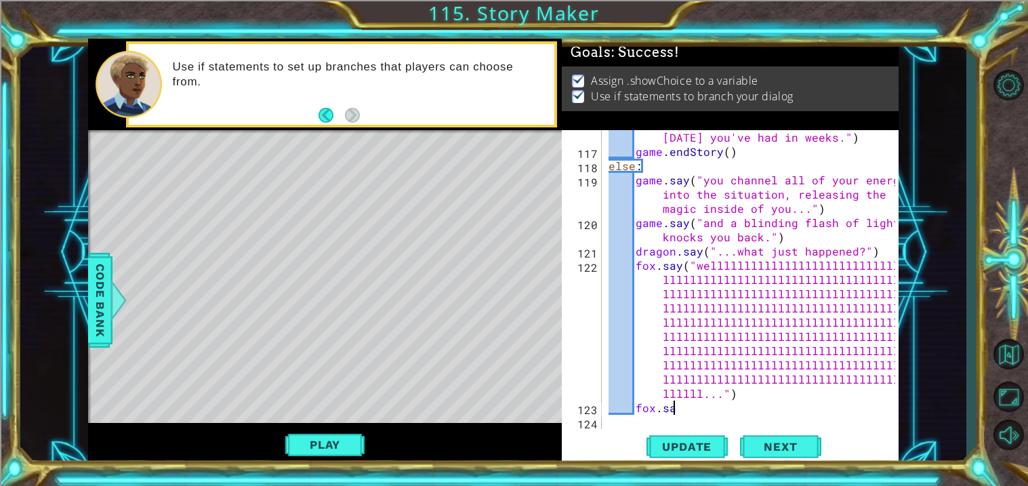
scroll to position [0, 0]
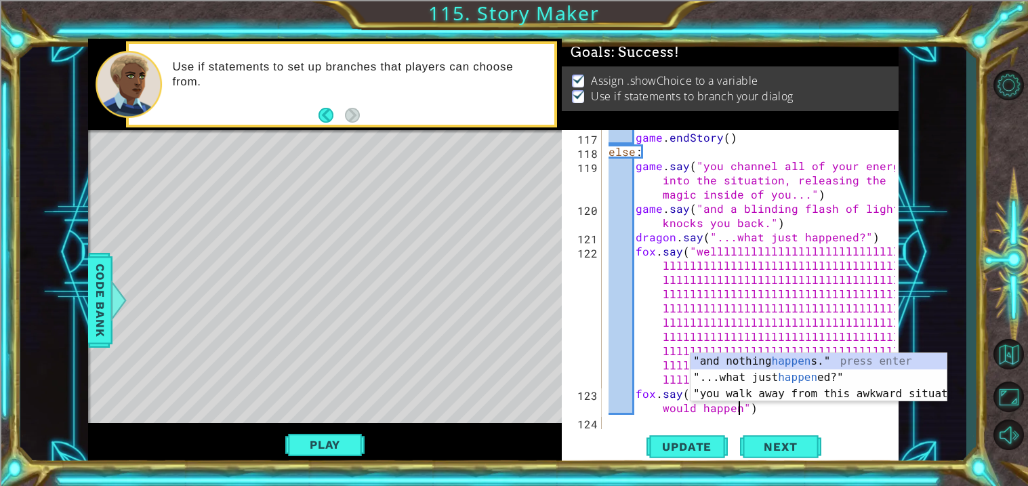
type textarea "fox.say("this is exactly what I hoped would happen!")"
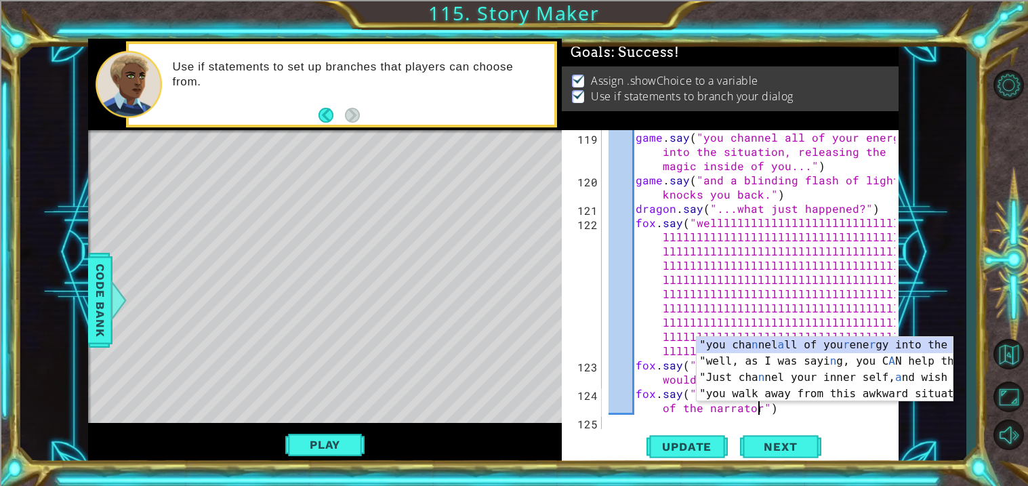
type textarea "fox.say("I was right! You hold the power of the narrator!")"
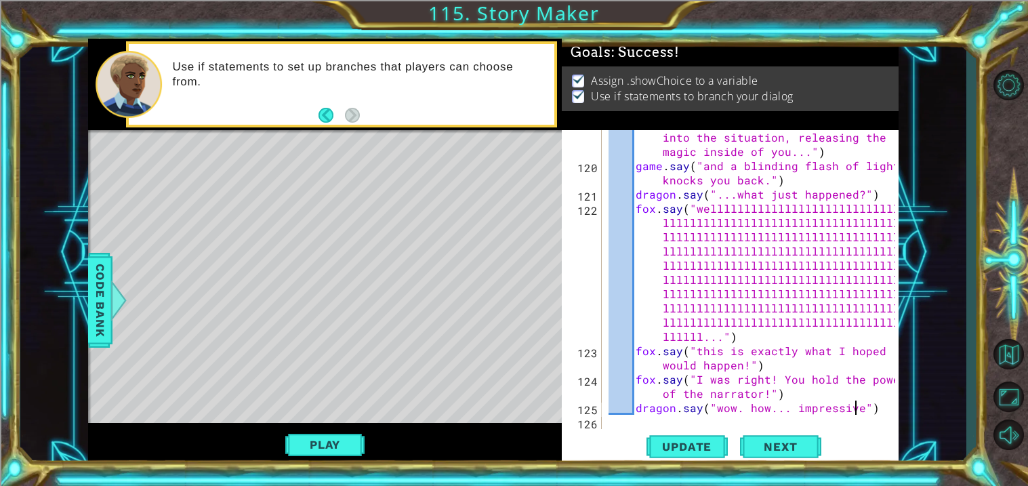
type textarea "dragon.say("wow. how... impressive.")"
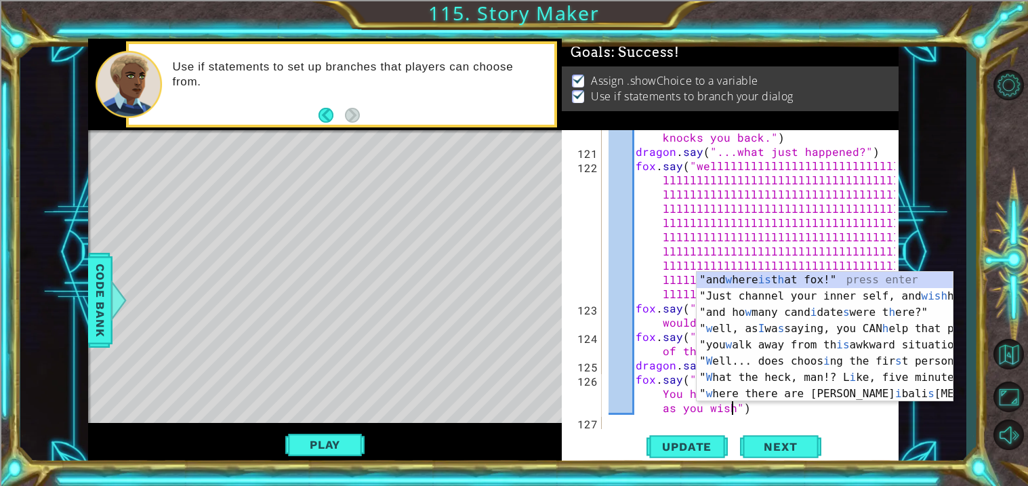
scroll to position [0, 37]
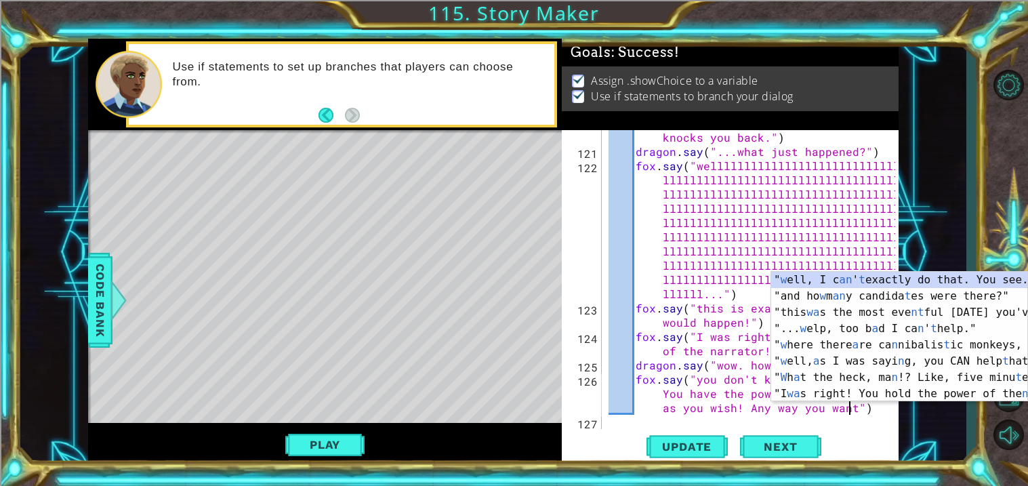
type textarea "fox.say("you don't know the half of it! You have the power to bend the story as…"
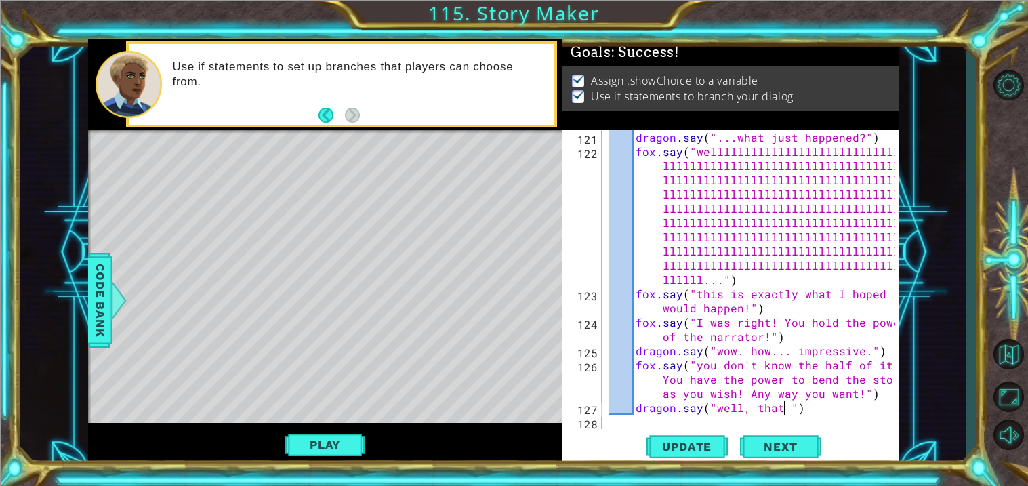
scroll to position [0, 11]
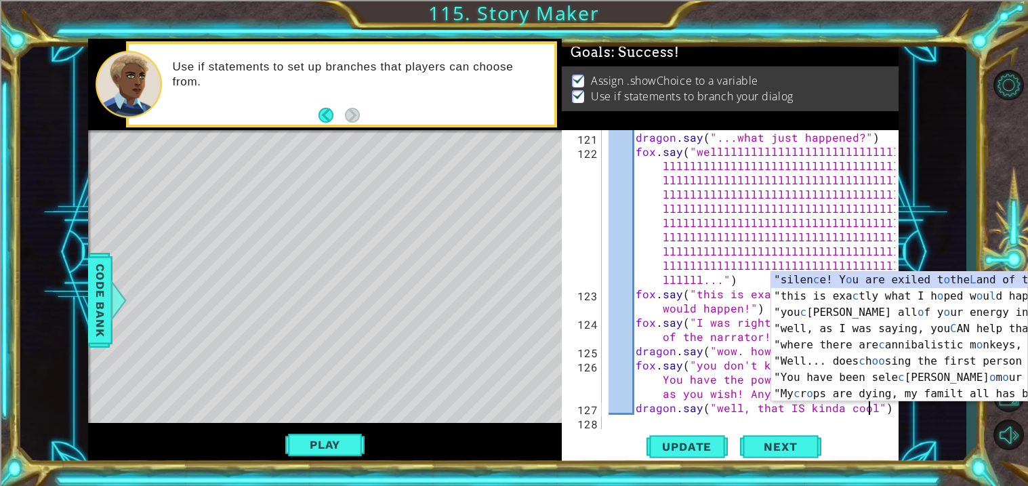
type textarea "dragon.say("well, that IS kinda cool.")"
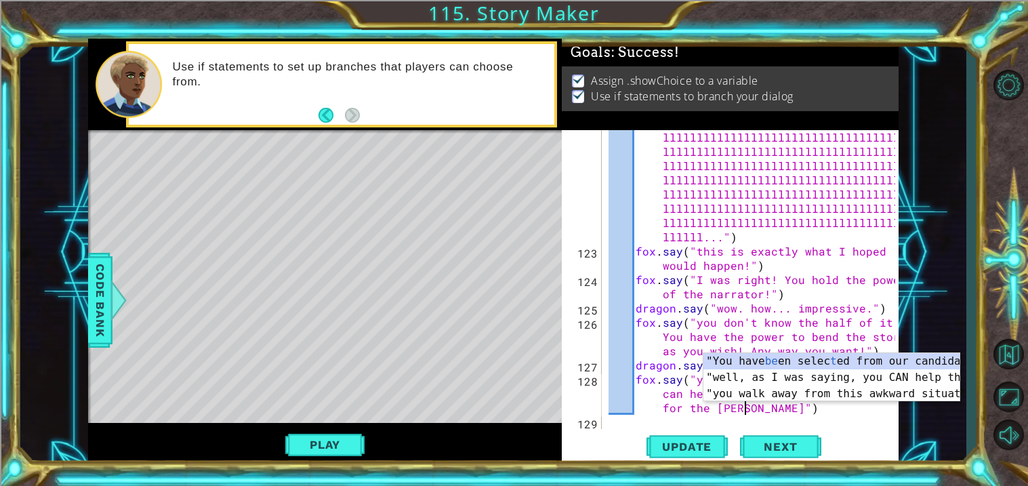
scroll to position [0, 37]
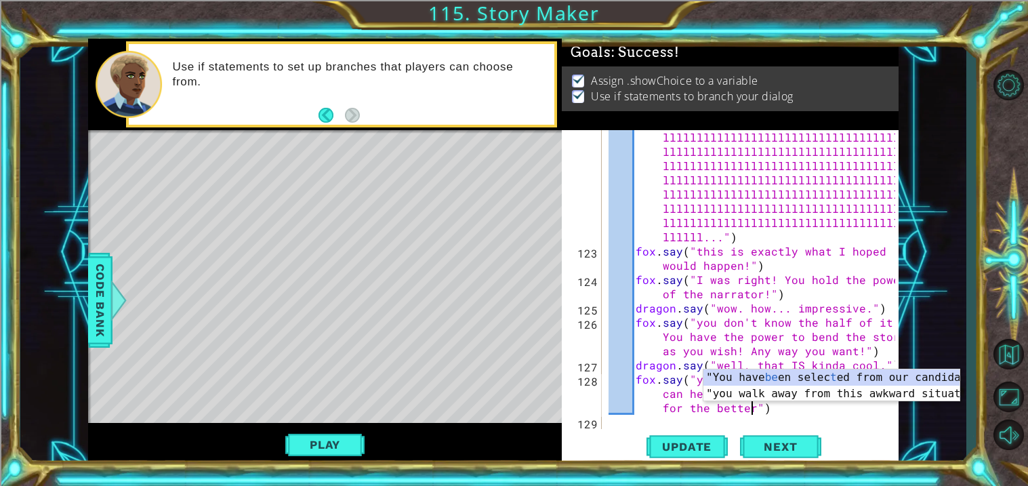
type textarea "fox.say("yes! and with these powers, you can help change the fate of Summit for…"
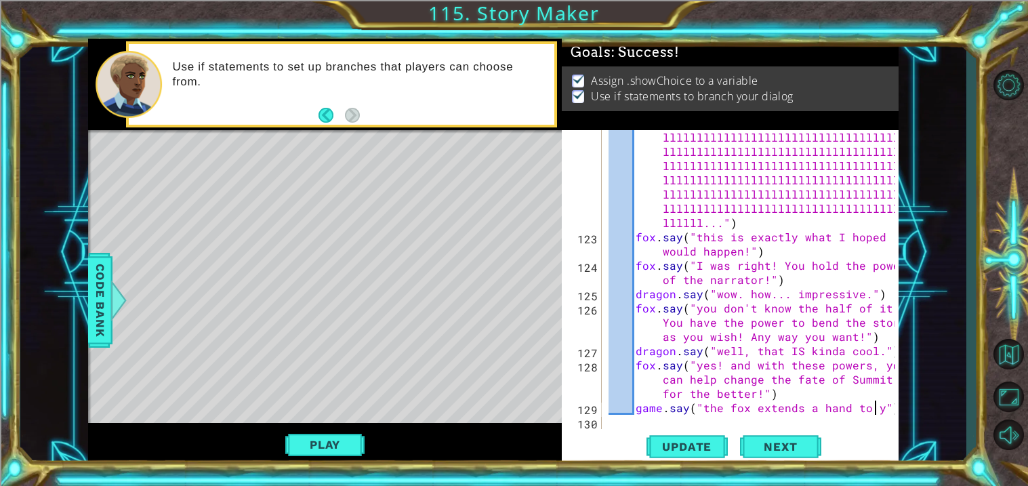
scroll to position [0, 17]
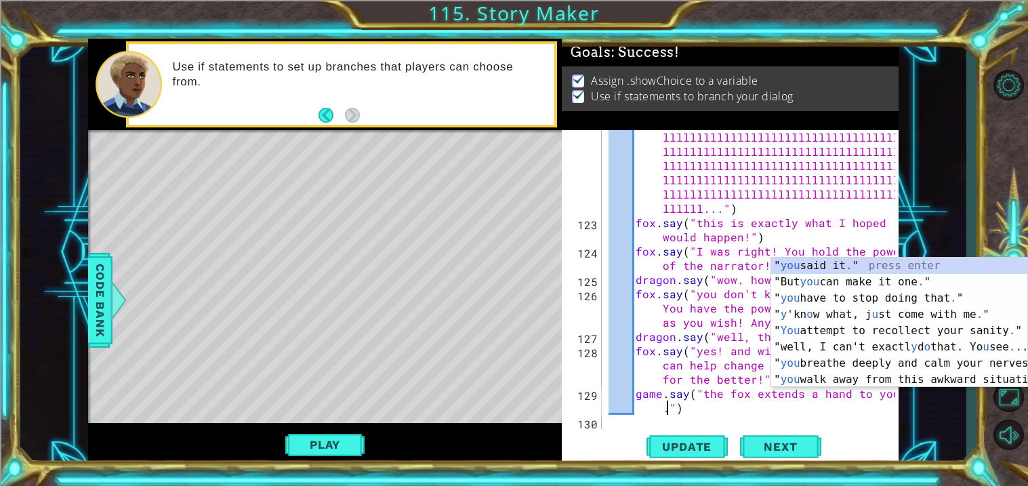
type textarea "game.say("the fox extends a hand to you.")"
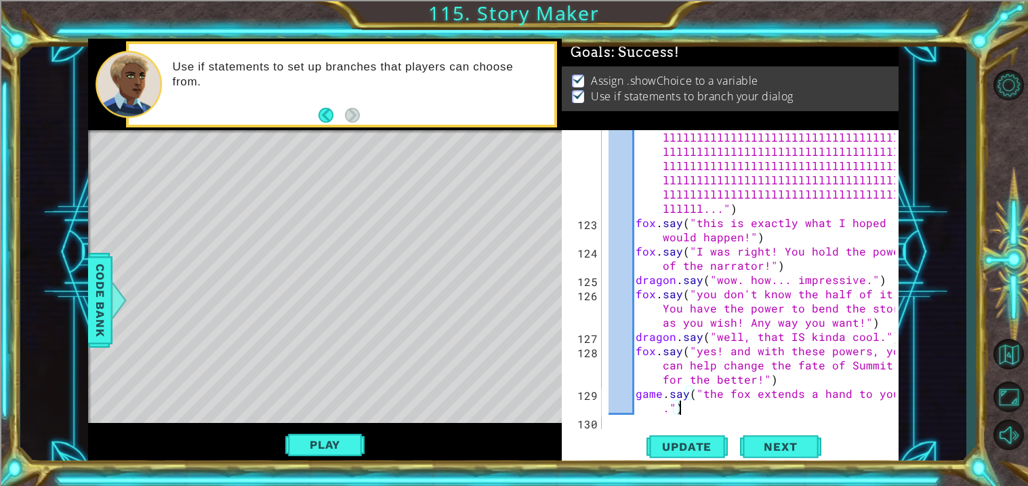
scroll to position [0, 0]
type textarea "game.say("the fox extends a hand to you.")"
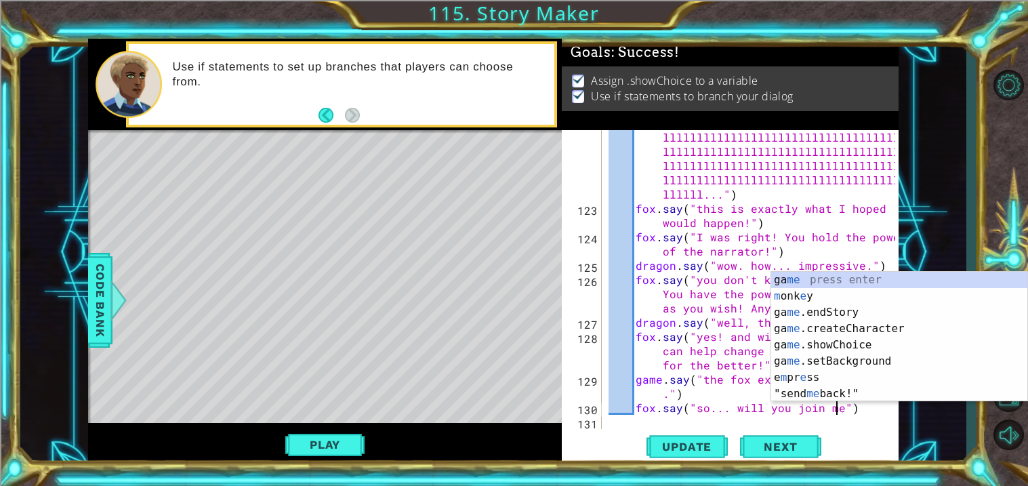
scroll to position [0, 14]
type textarea "fox.say("so... will you join me?")"
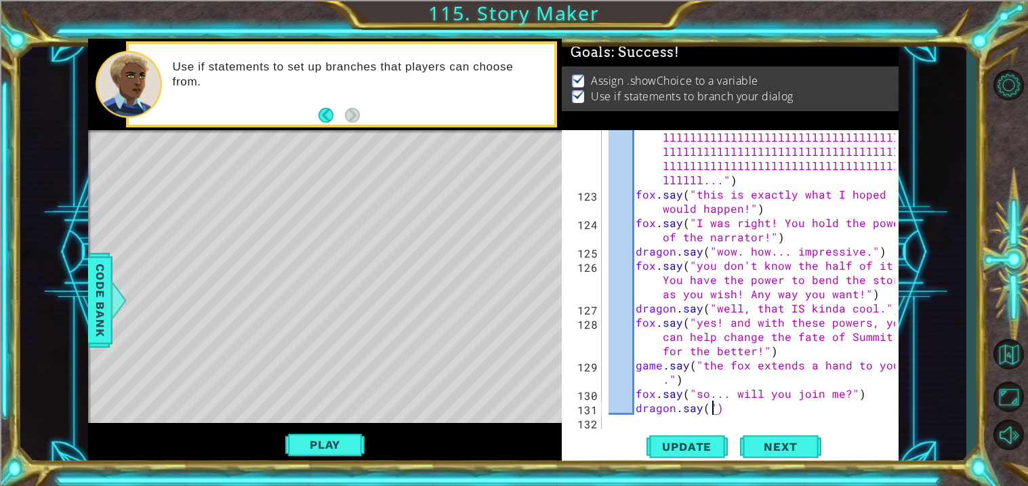
scroll to position [0, 5]
type textarea "dragon.say("...")"
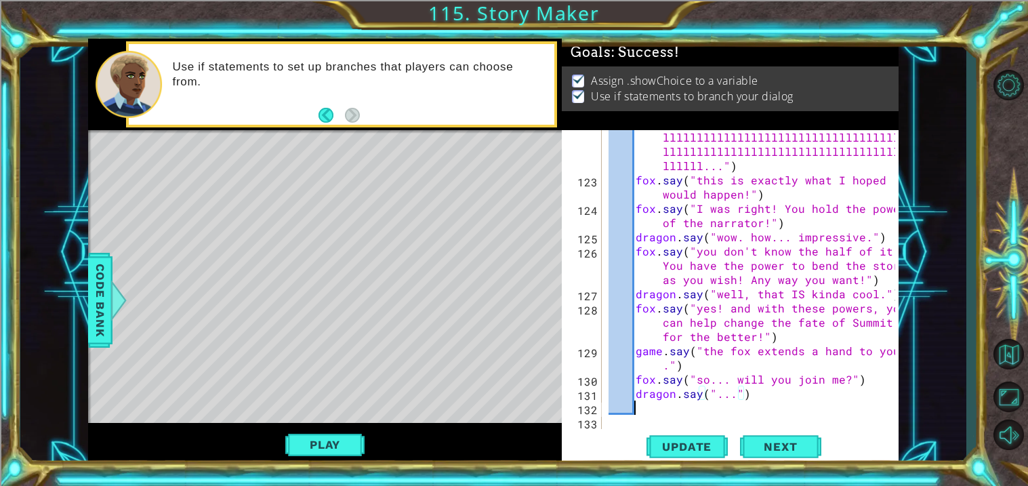
scroll to position [2405, 0]
type textarea "y"
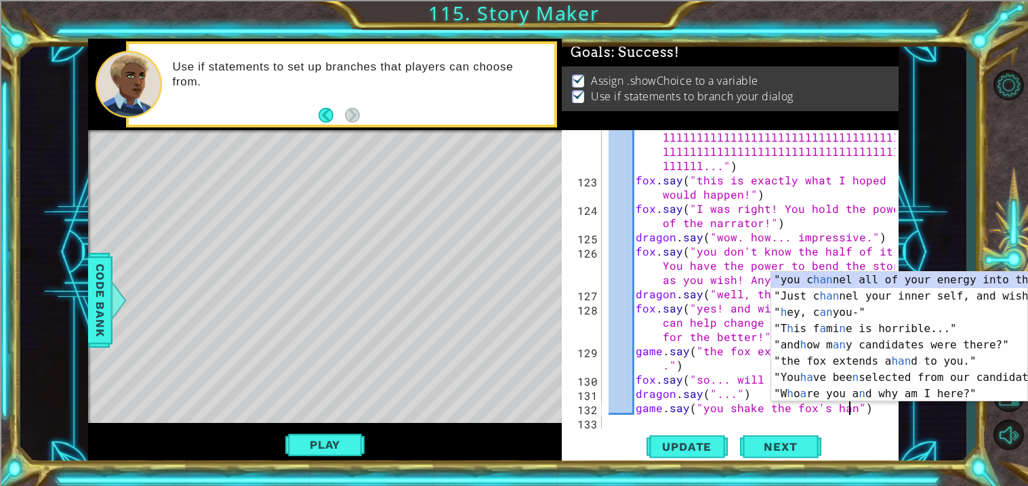
scroll to position [0, 15]
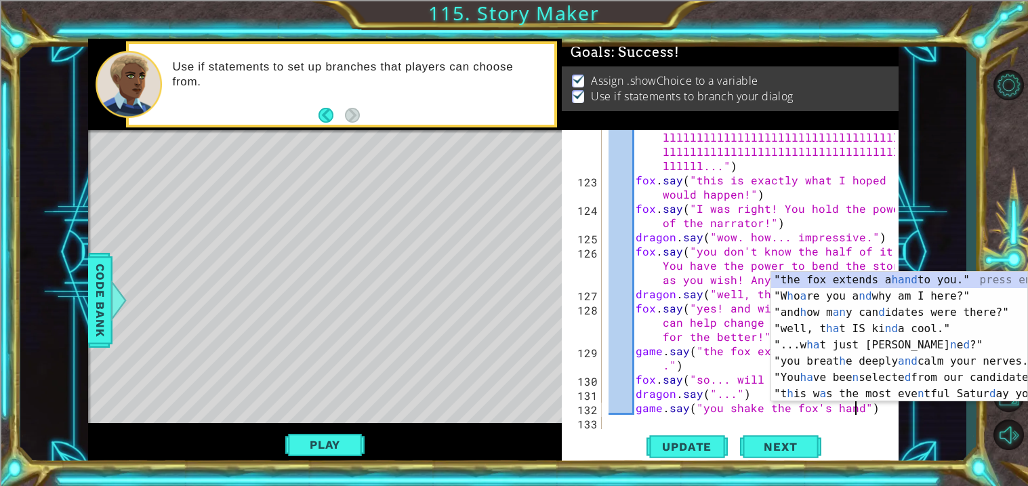
type textarea "game.say("you shake the fox's hand.")"
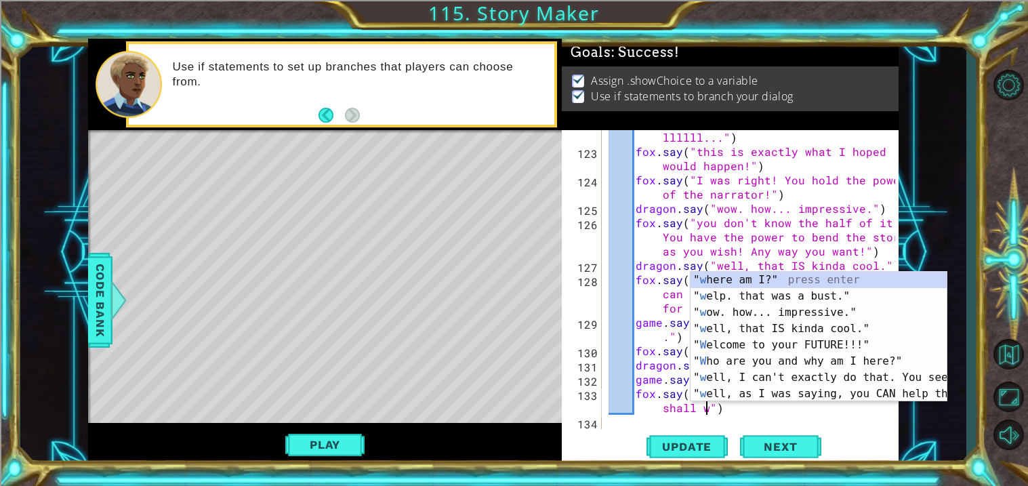
scroll to position [0, 20]
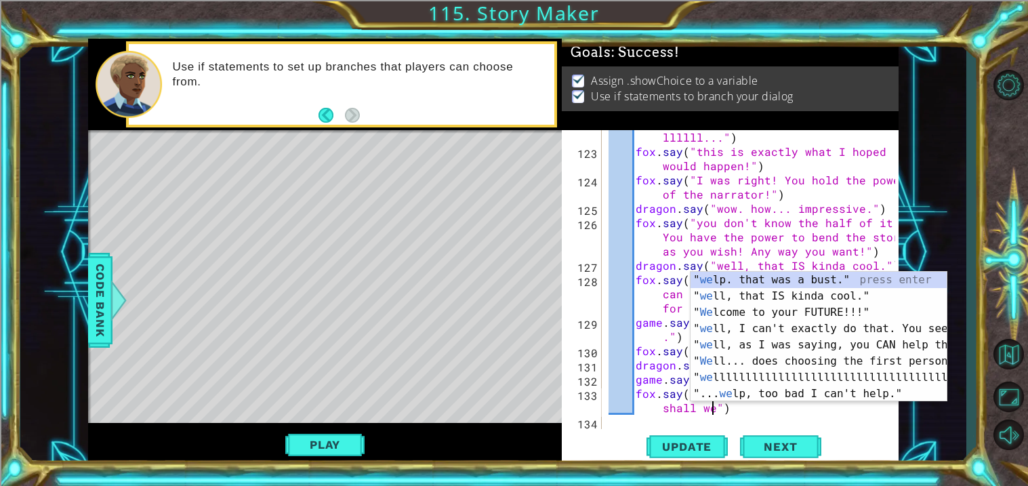
type textarea "fox.say("wonderful! let's get started, shall we?")"
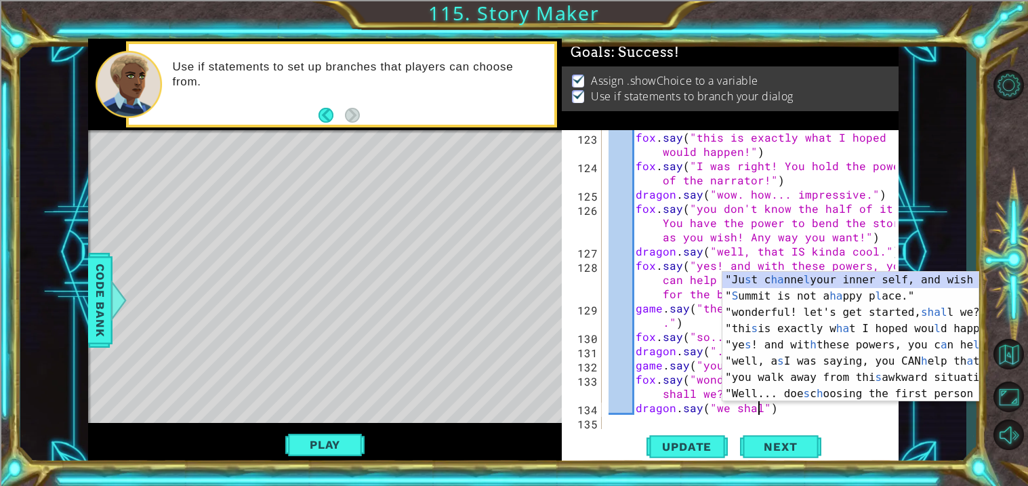
scroll to position [0, 9]
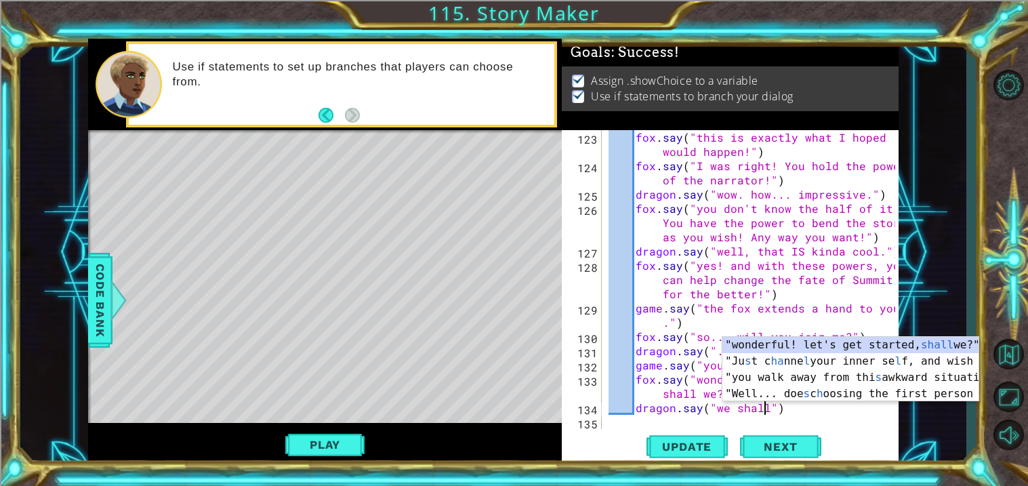
type textarea "dragon.say("we shall.")"
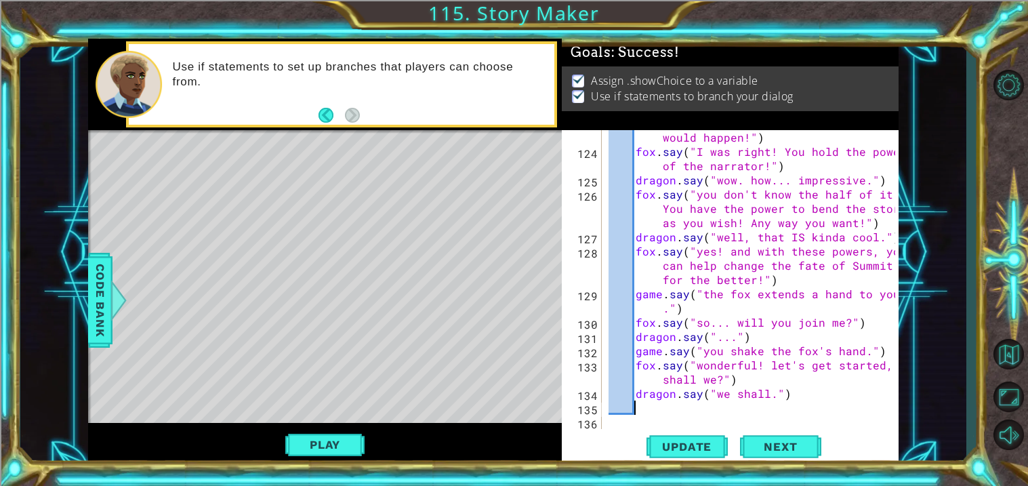
scroll to position [0, 1]
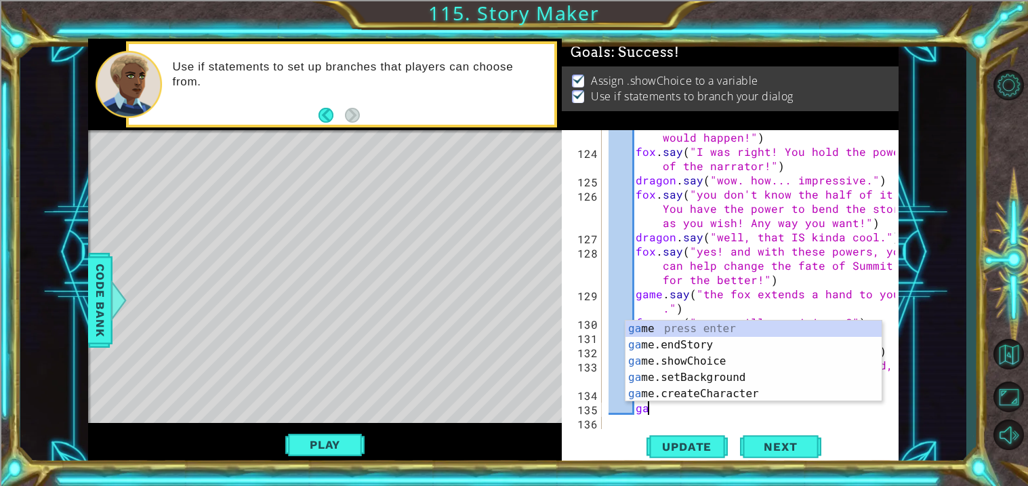
type textarea "g"
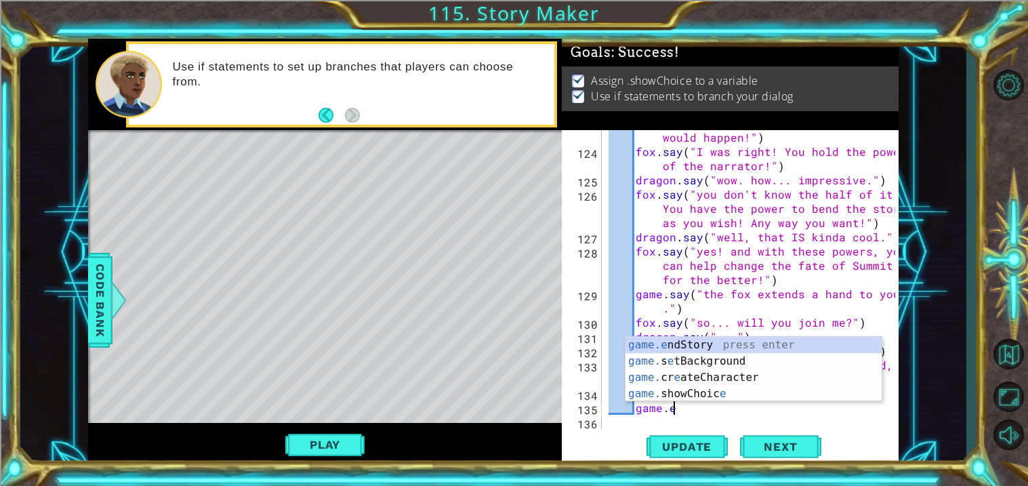
scroll to position [0, 3]
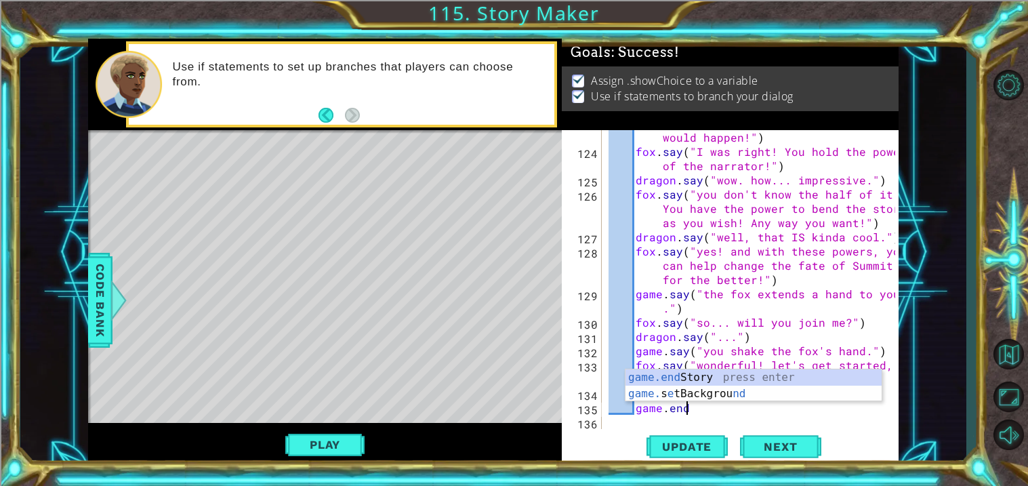
type textarea "game.endS"
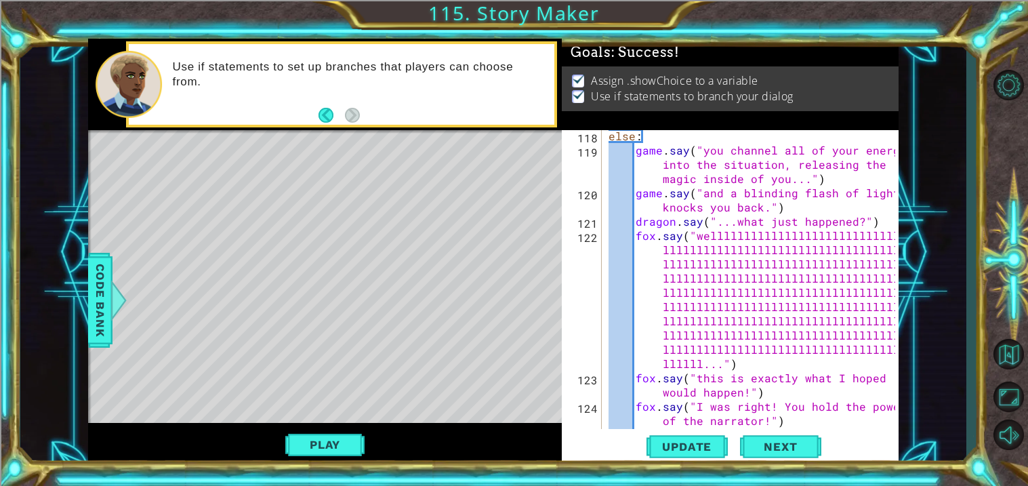
scroll to position [2207, 0]
click at [667, 451] on span "Update" at bounding box center [686, 447] width 77 height 14
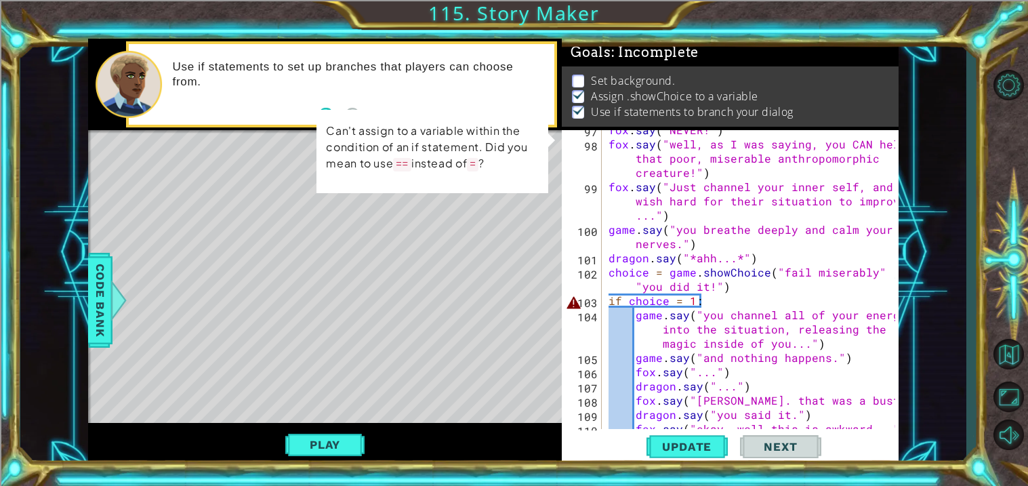
scroll to position [1729, 0]
click at [678, 303] on div "fox . say ( "NEVER!" ) fox . say ( "well, as I was saying, you CAN help that po…" at bounding box center [754, 286] width 296 height 327
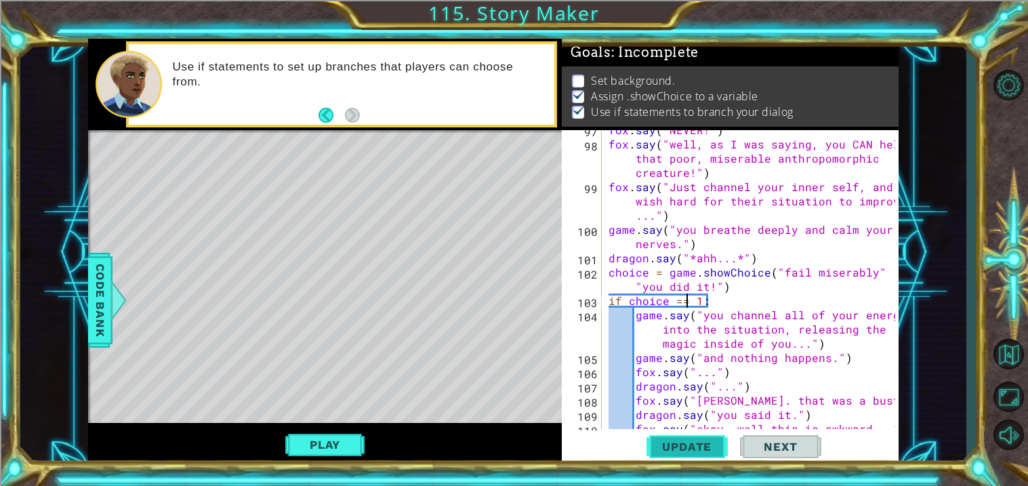
type textarea "if choice == 1:"
click at [690, 444] on span "Update" at bounding box center [686, 447] width 77 height 14
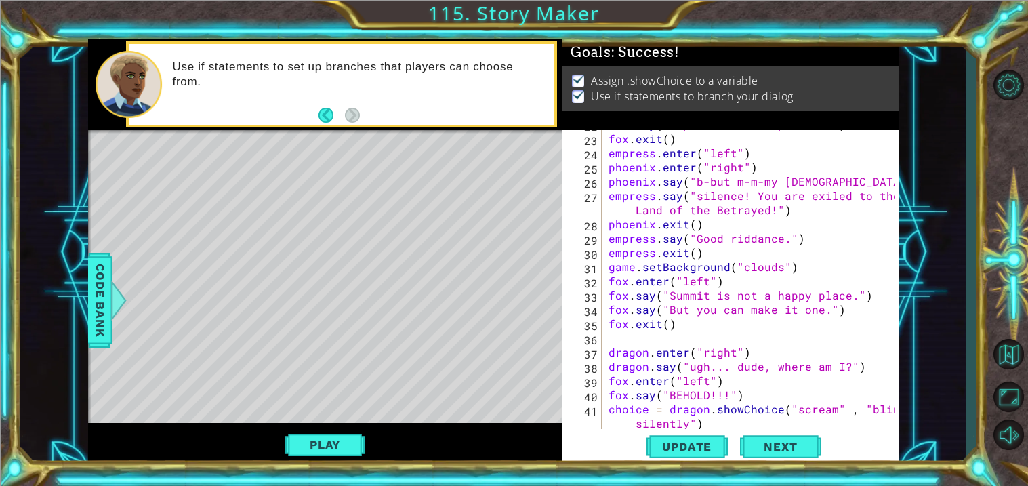
scroll to position [0, 0]
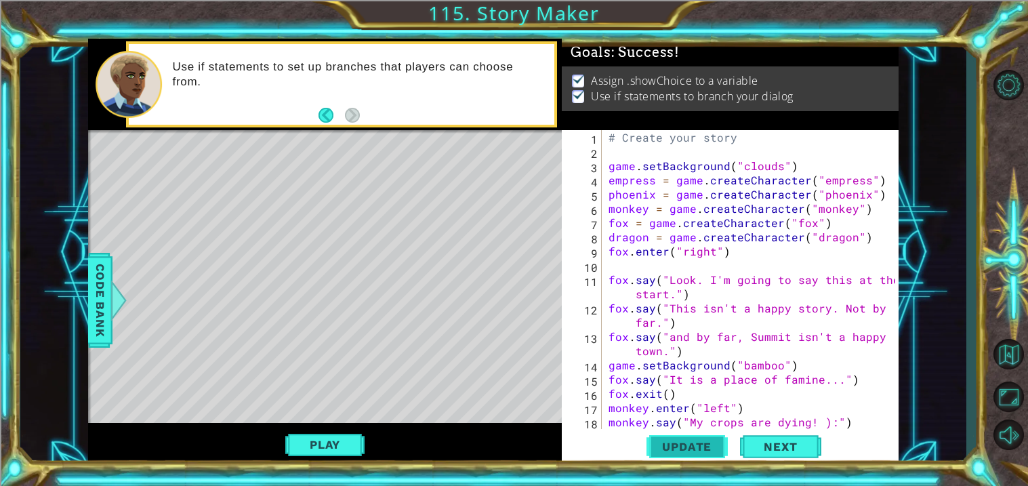
click at [701, 433] on button "Update" at bounding box center [686, 447] width 81 height 34
click at [310, 423] on div "Play" at bounding box center [325, 444] width 474 height 43
click at [328, 454] on button "Play" at bounding box center [324, 445] width 79 height 26
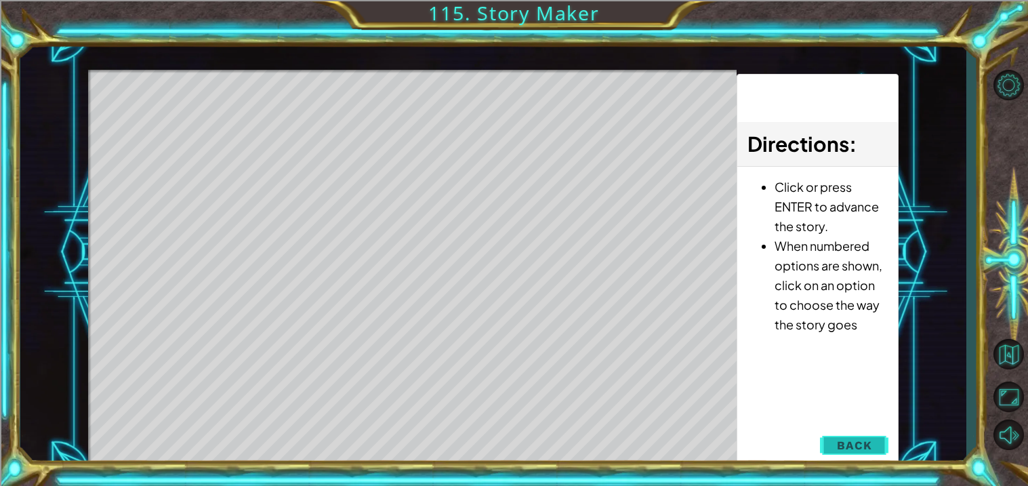
click at [854, 452] on button "Back" at bounding box center [854, 445] width 68 height 27
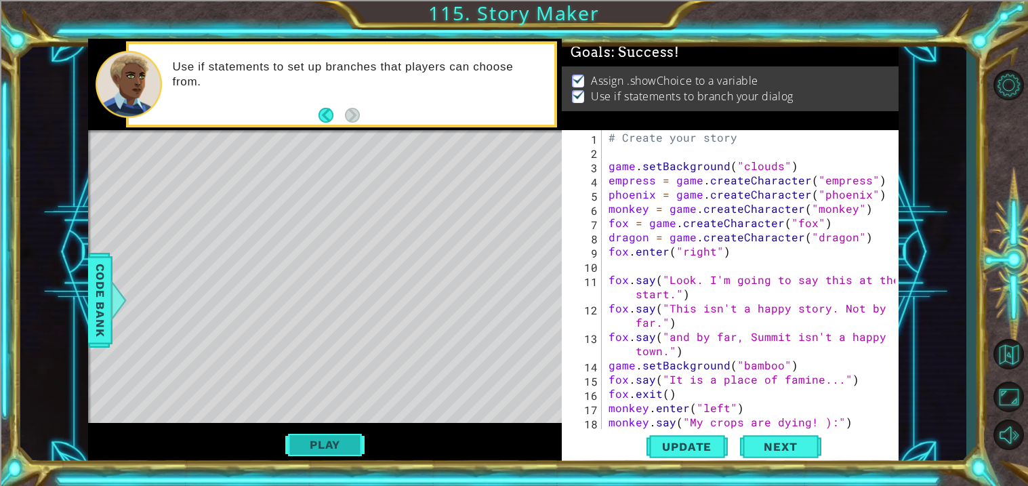
click at [341, 447] on button "Play" at bounding box center [324, 445] width 79 height 26
